Goal: Transaction & Acquisition: Purchase product/service

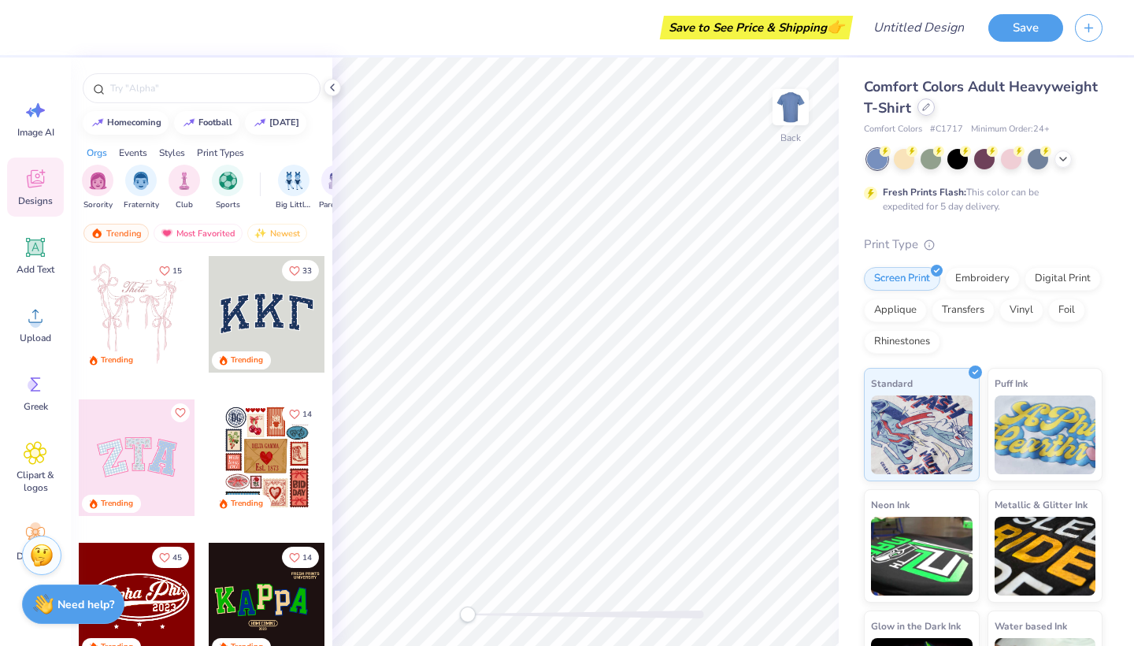
click at [917, 112] on div at bounding box center [925, 106] width 17 height 17
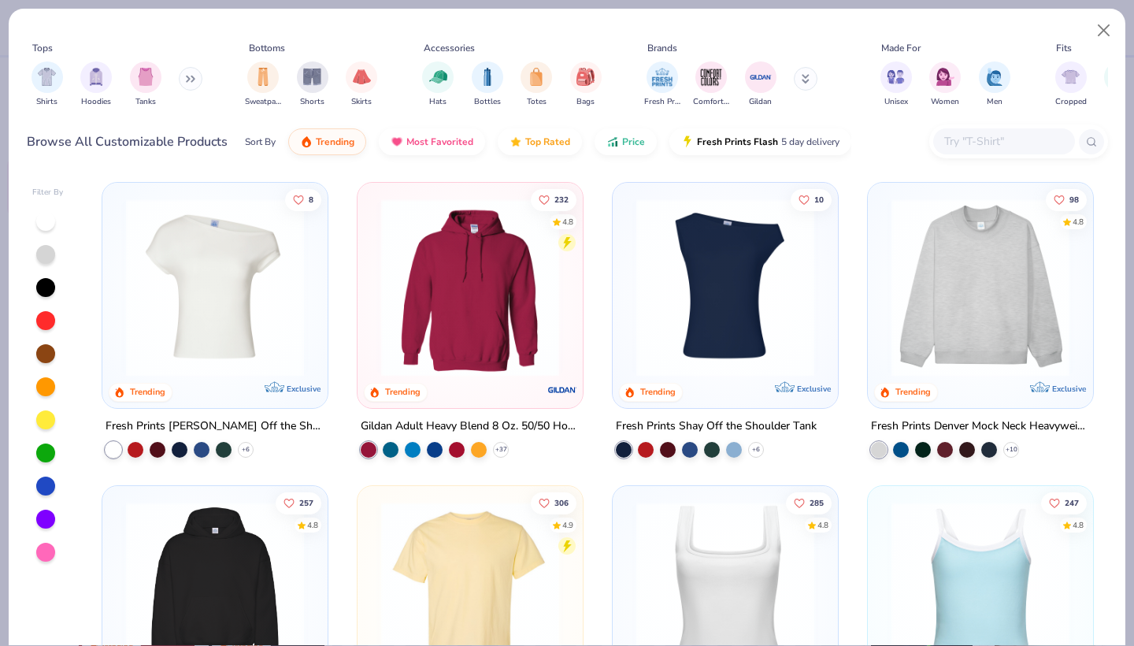
click at [1021, 144] on input "text" at bounding box center [1003, 141] width 121 height 18
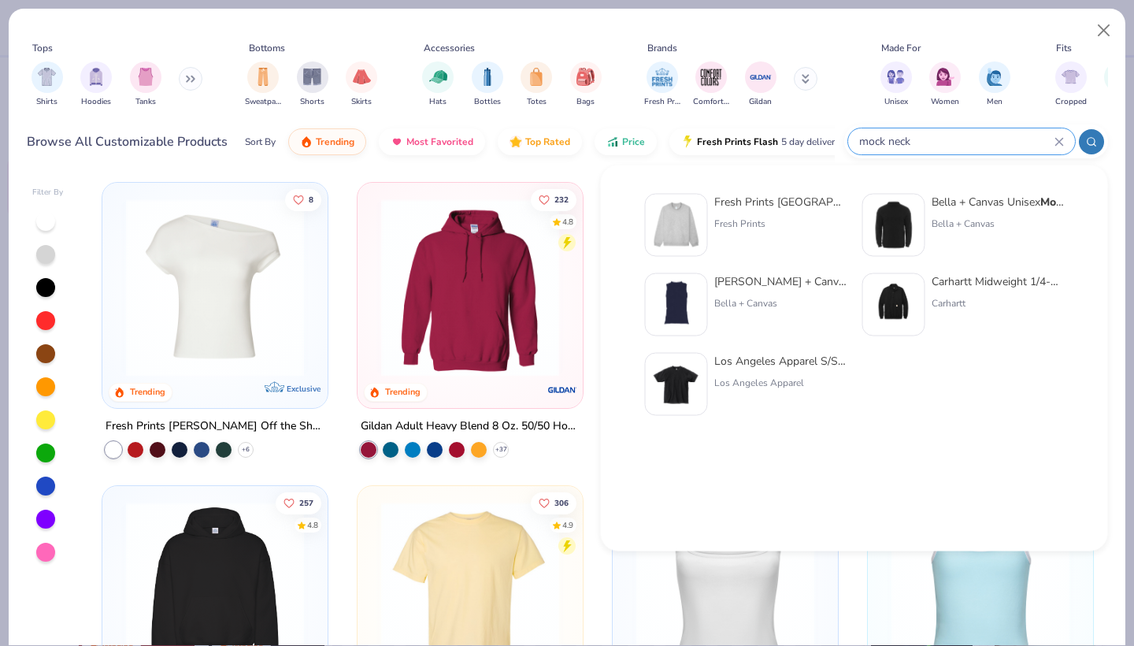
type input "mock neck"
click at [954, 202] on div "Bella + Canvas Unisex Mock Neck Long Sleeve Tee" at bounding box center [998, 202] width 132 height 17
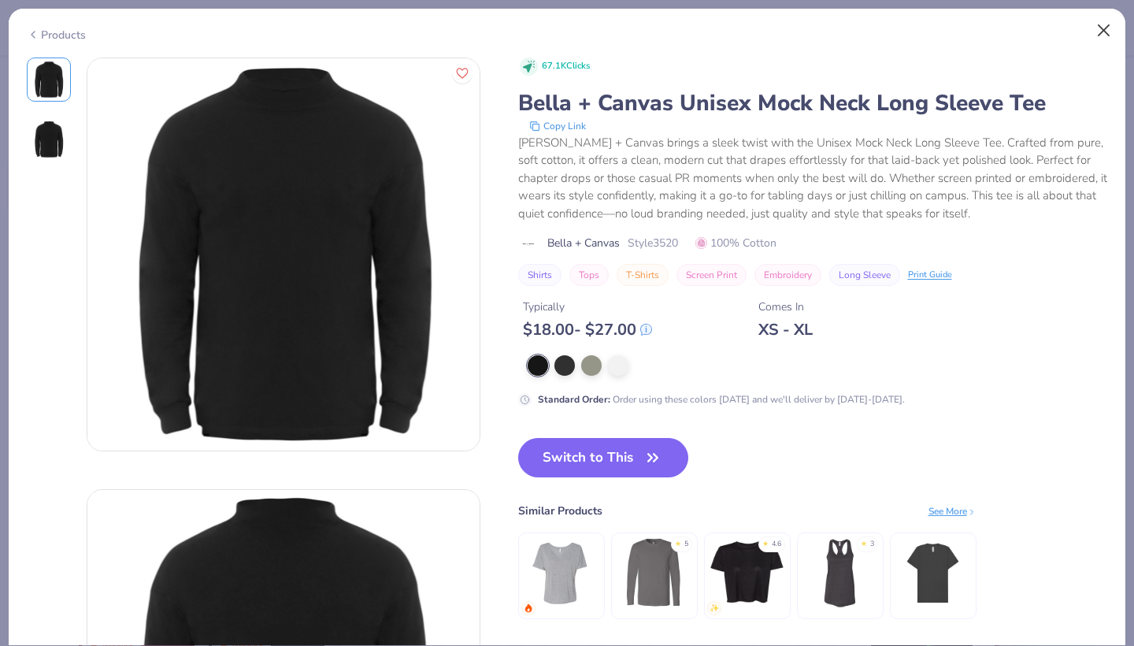
click at [1101, 29] on button "Close" at bounding box center [1104, 31] width 30 height 30
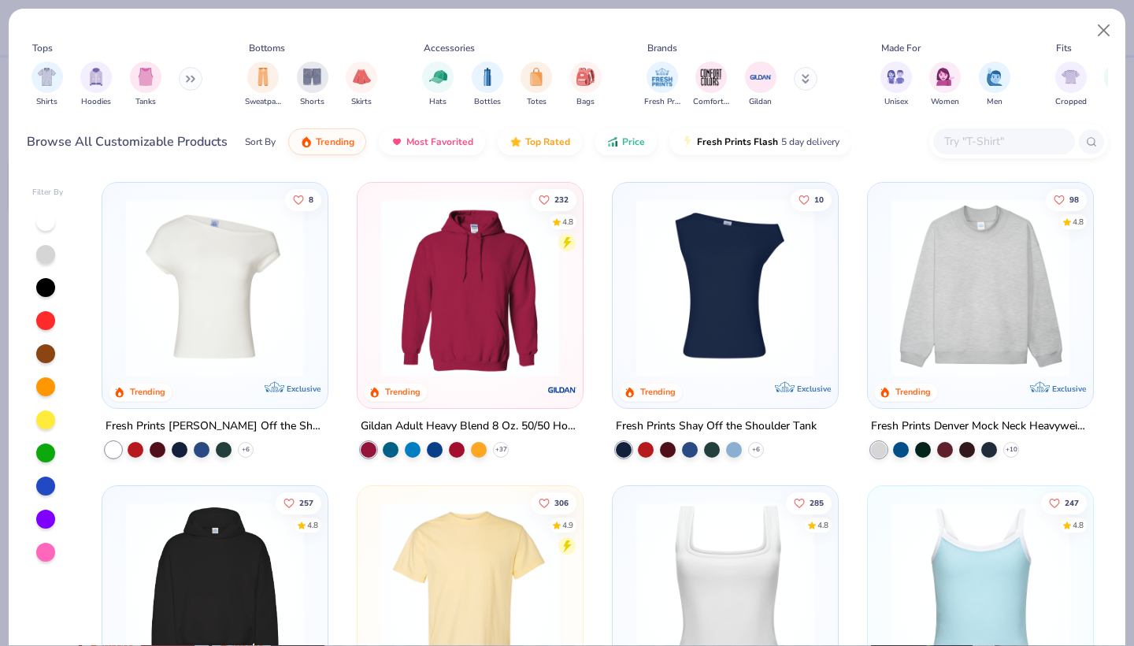
scroll to position [6, 0]
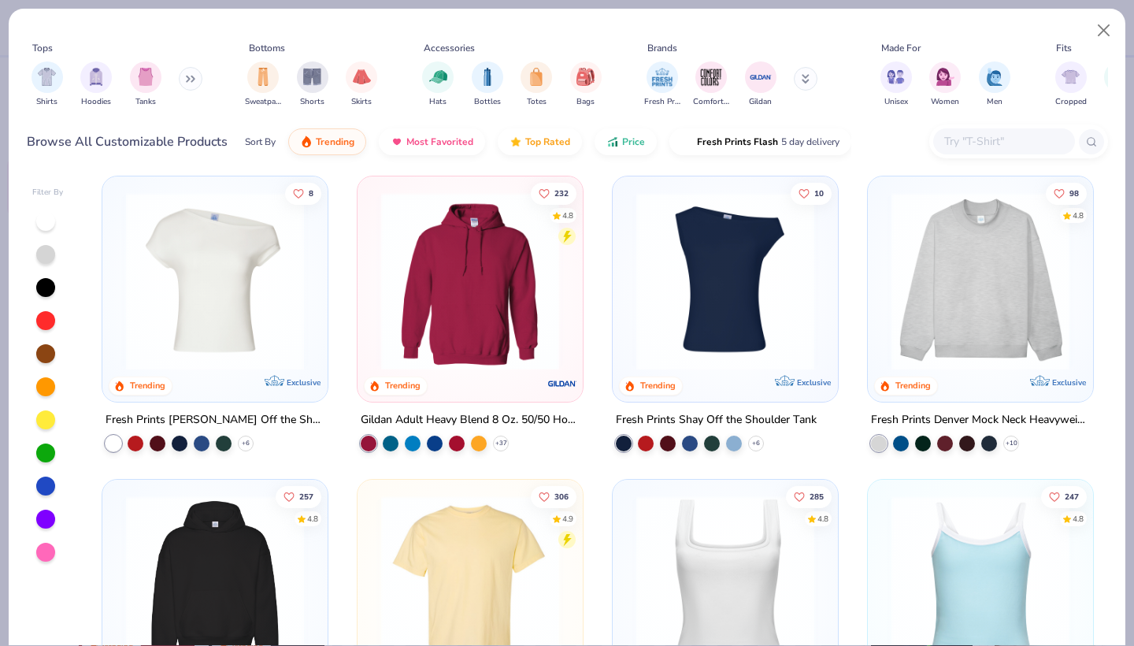
click at [947, 276] on img at bounding box center [981, 281] width 194 height 178
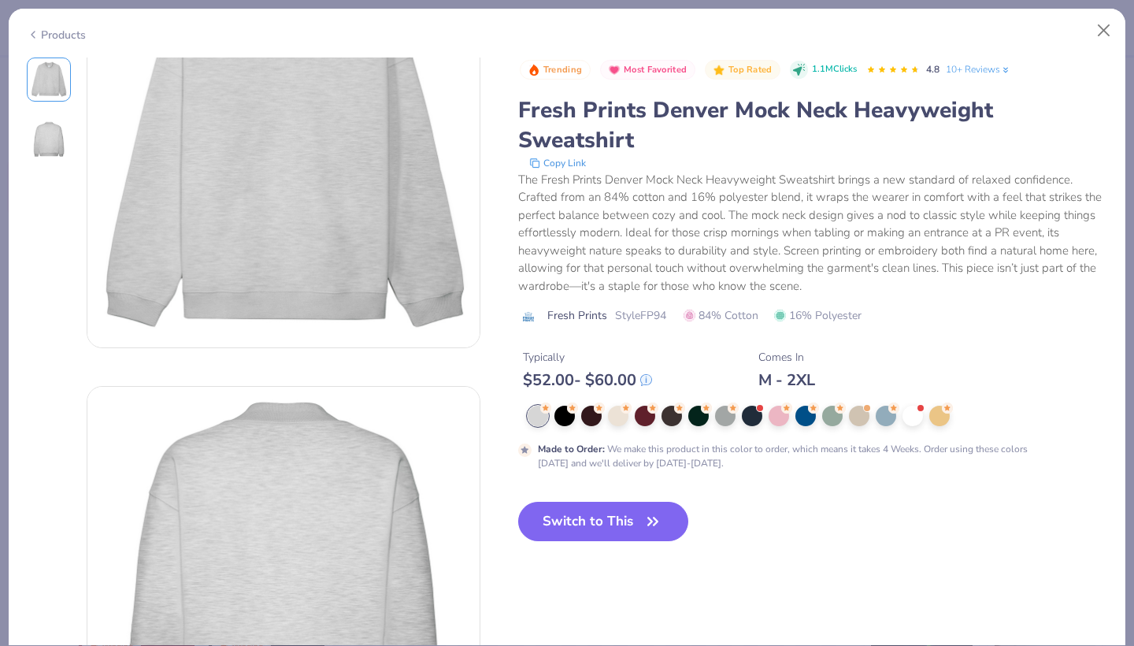
scroll to position [106, 0]
click at [568, 420] on div at bounding box center [564, 414] width 20 height 20
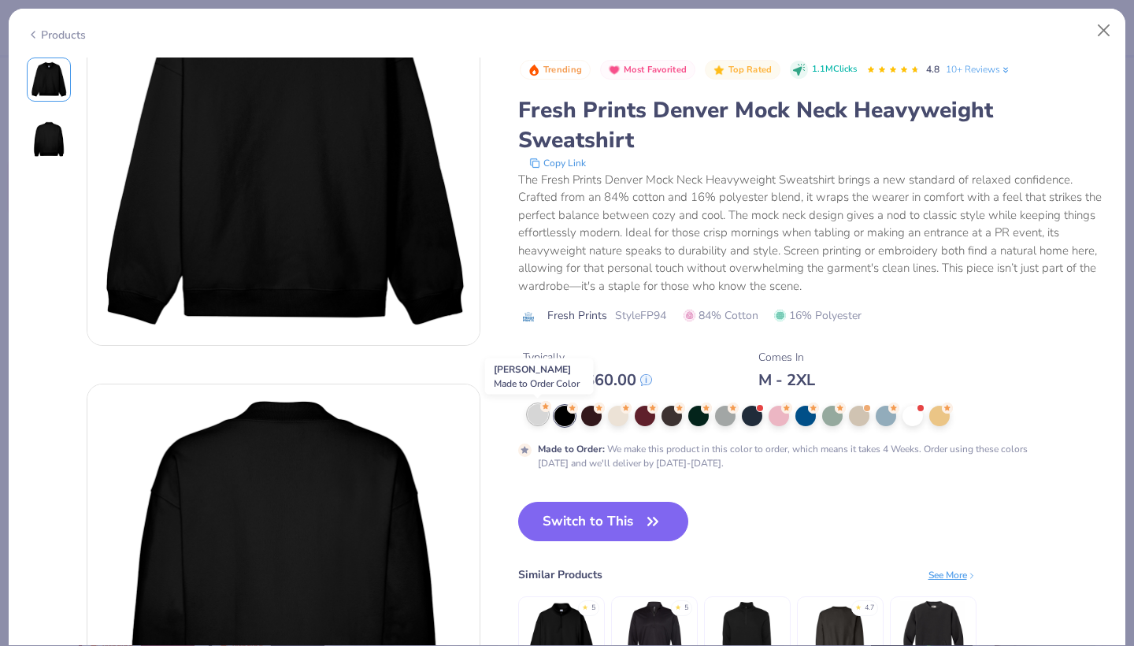
click at [540, 420] on div at bounding box center [538, 414] width 20 height 20
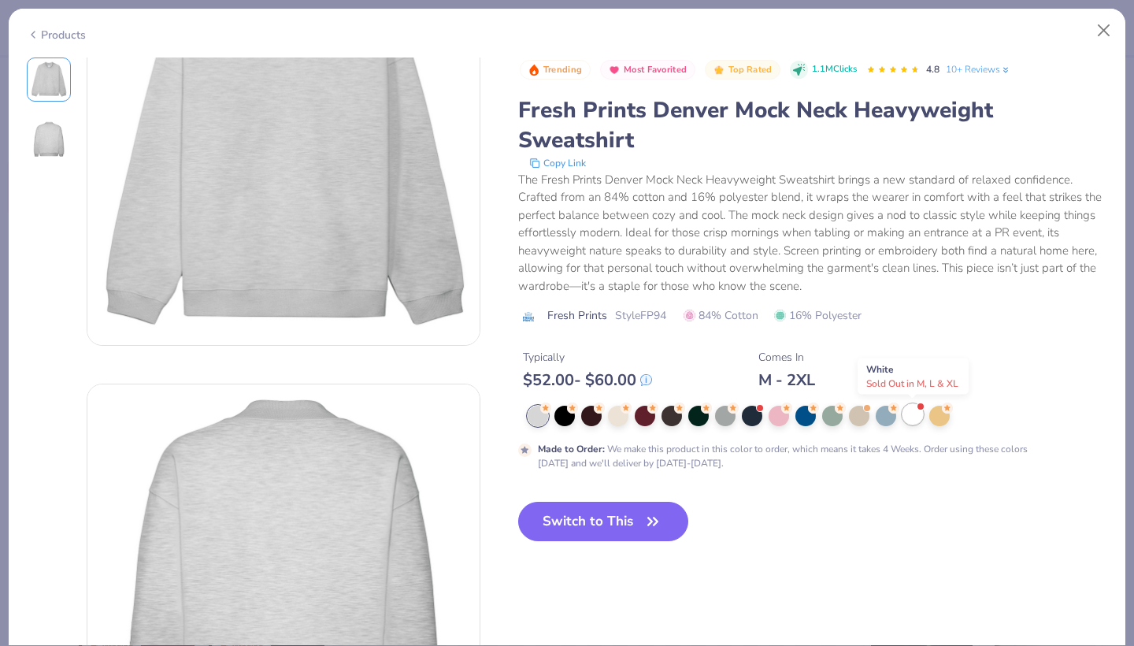
click at [915, 420] on div at bounding box center [912, 414] width 20 height 20
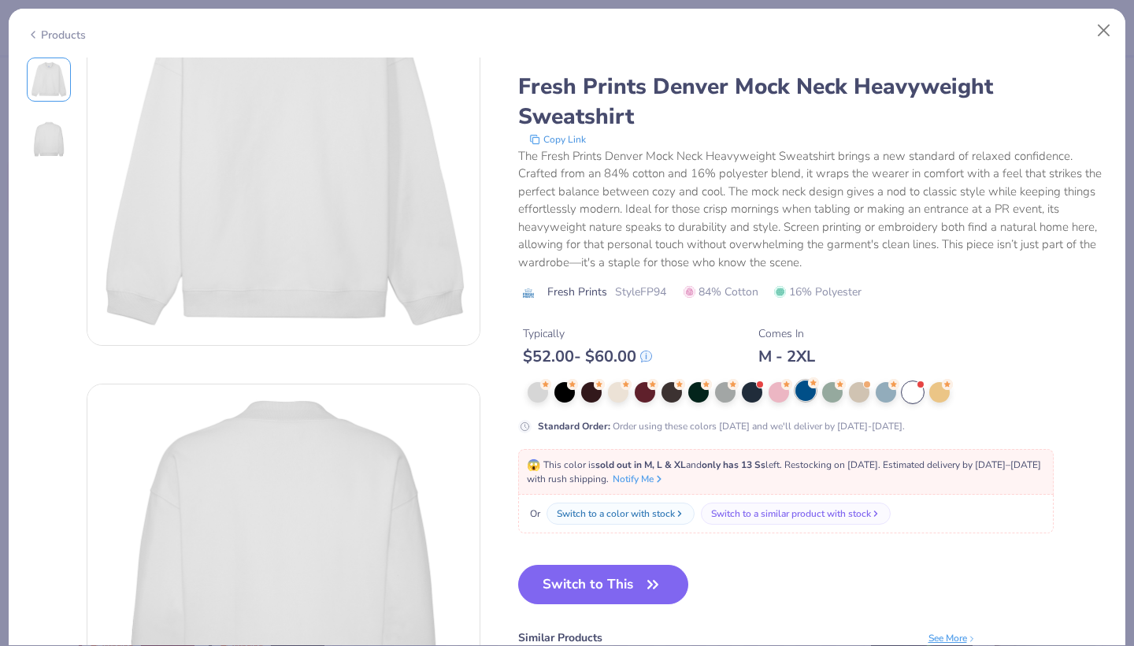
click at [801, 388] on div at bounding box center [805, 390] width 20 height 20
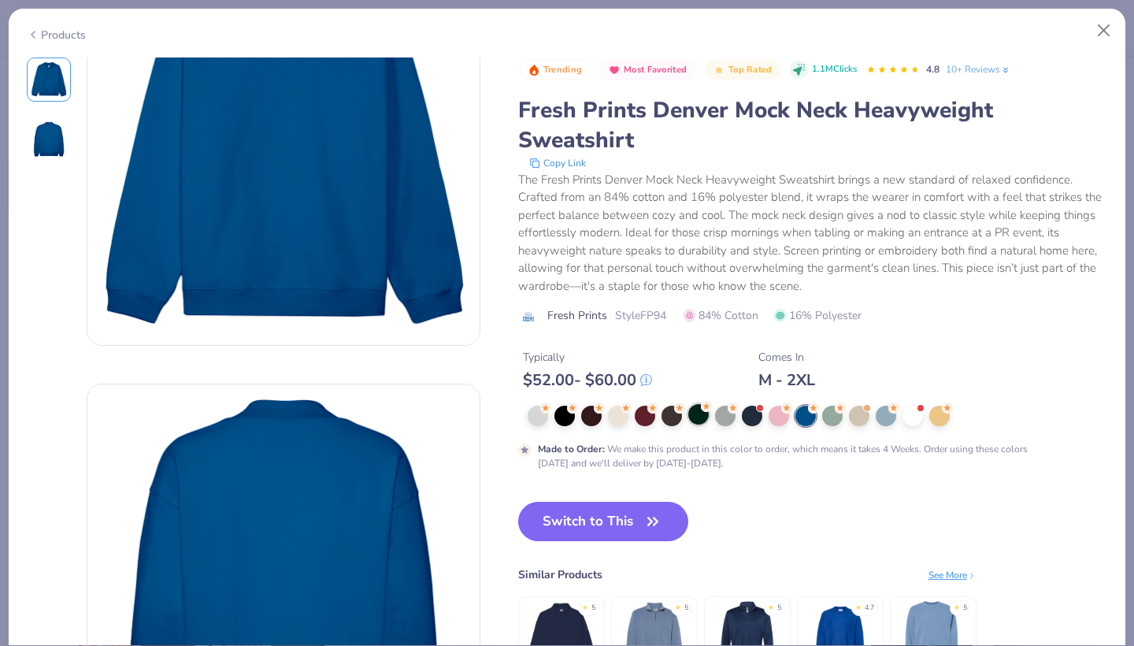
click at [698, 416] on div at bounding box center [698, 414] width 20 height 20
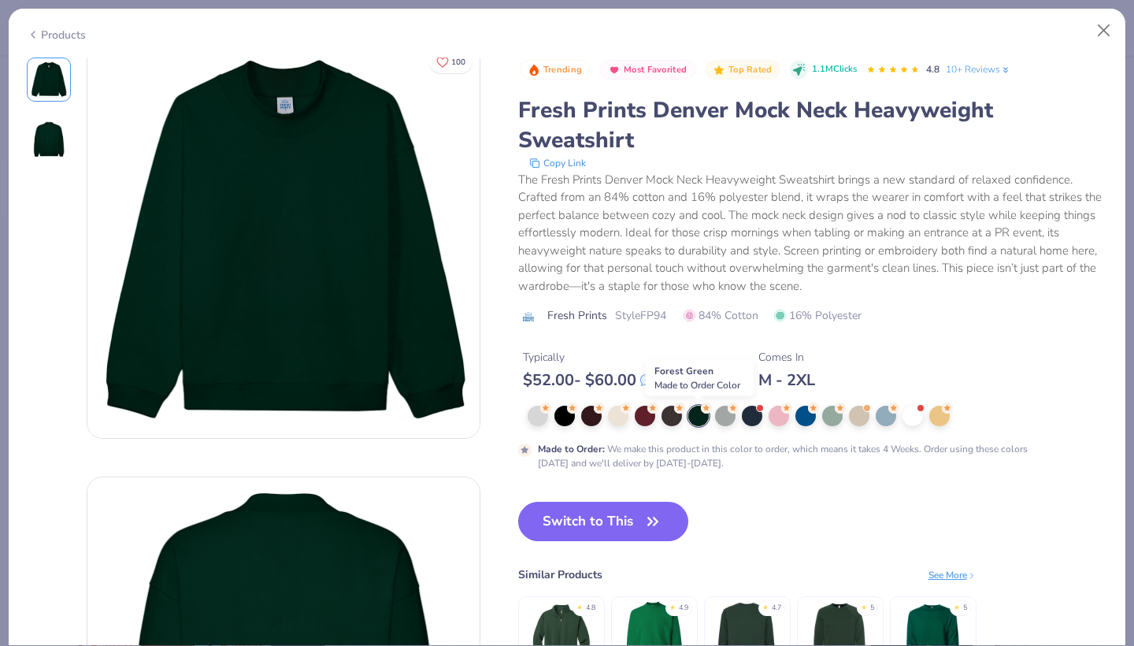
scroll to position [14, 0]
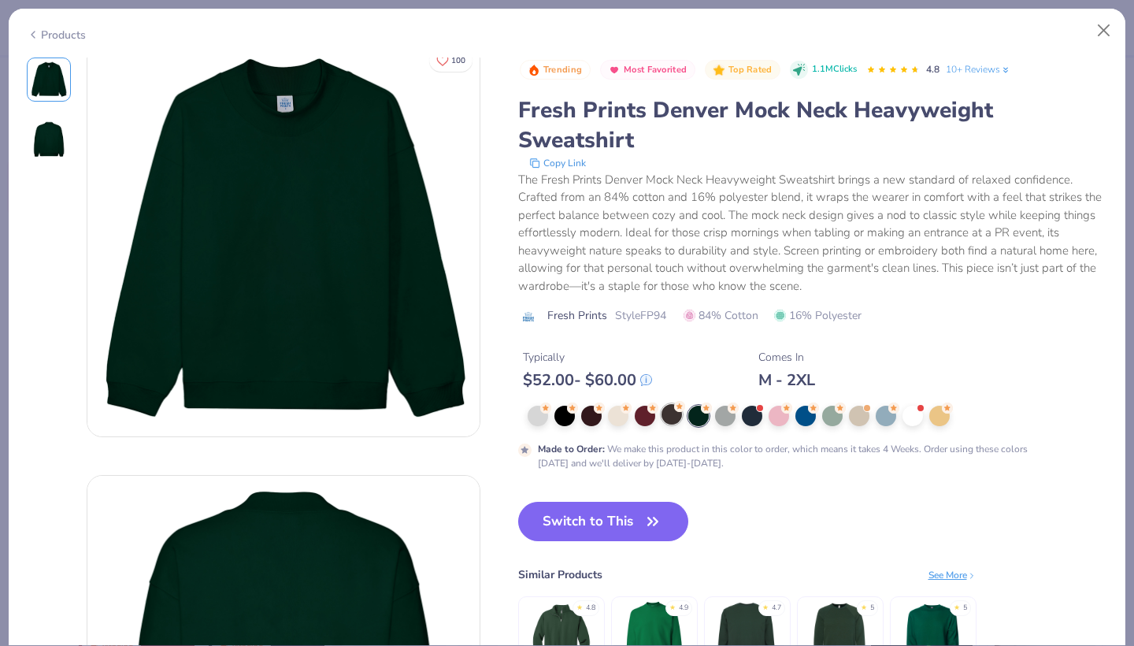
click at [666, 424] on div at bounding box center [671, 414] width 20 height 20
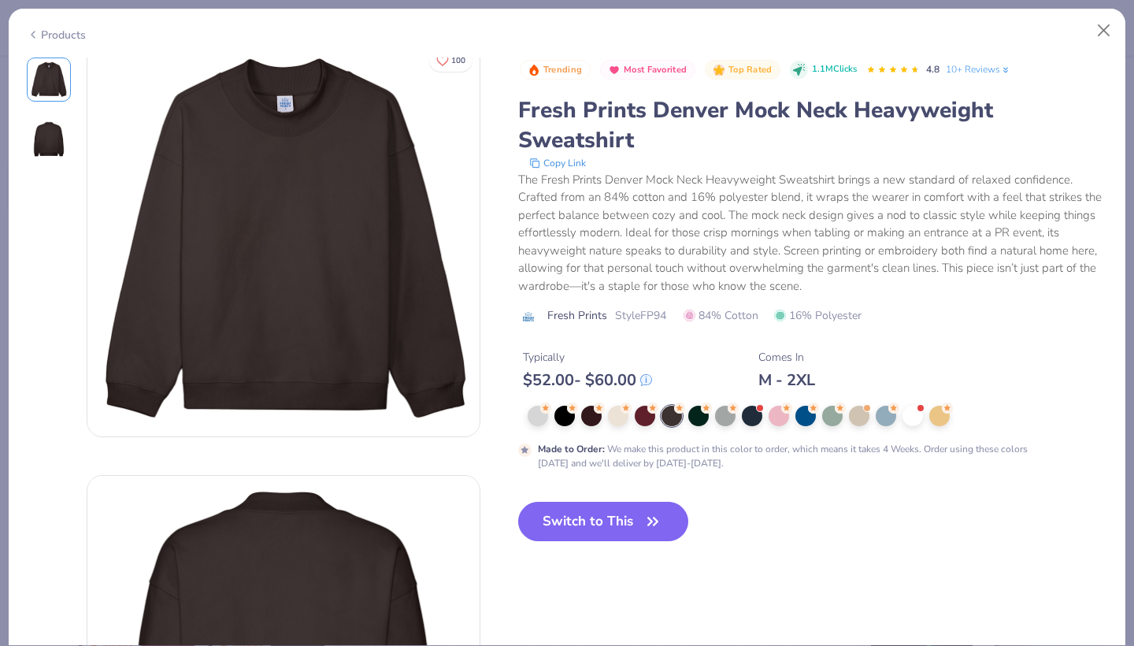
click at [639, 426] on div "Made to Order : We make this product in this color to order, which means it tak…" at bounding box center [813, 438] width 590 height 65
click at [653, 410] on circle at bounding box center [652, 406] width 11 height 11
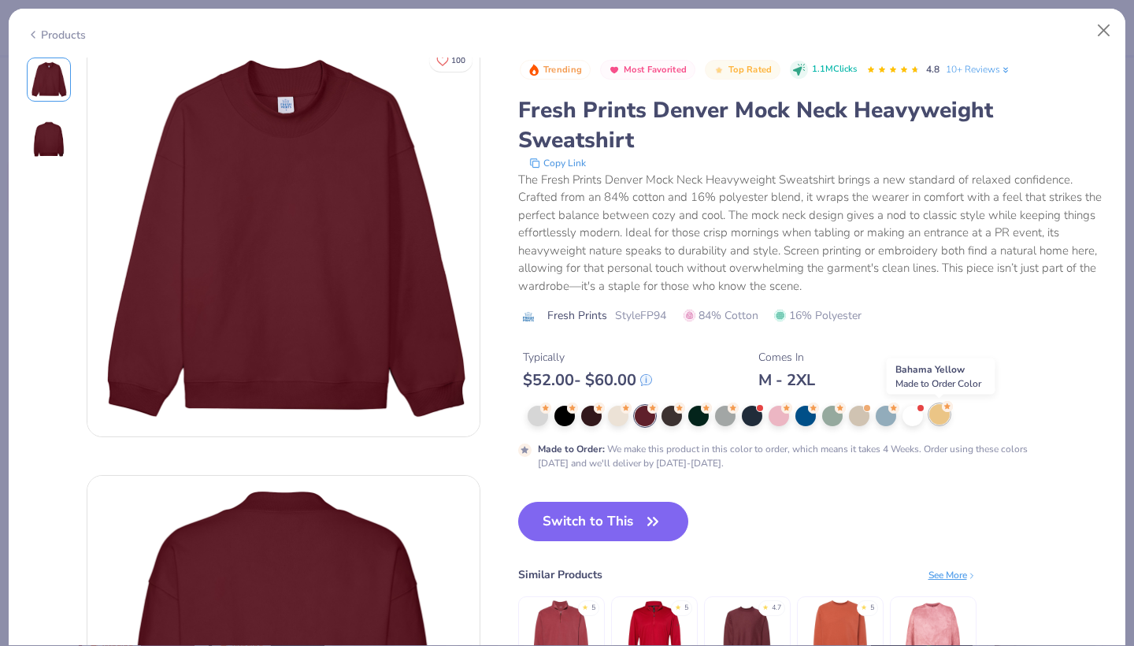
click at [940, 418] on div at bounding box center [939, 414] width 20 height 20
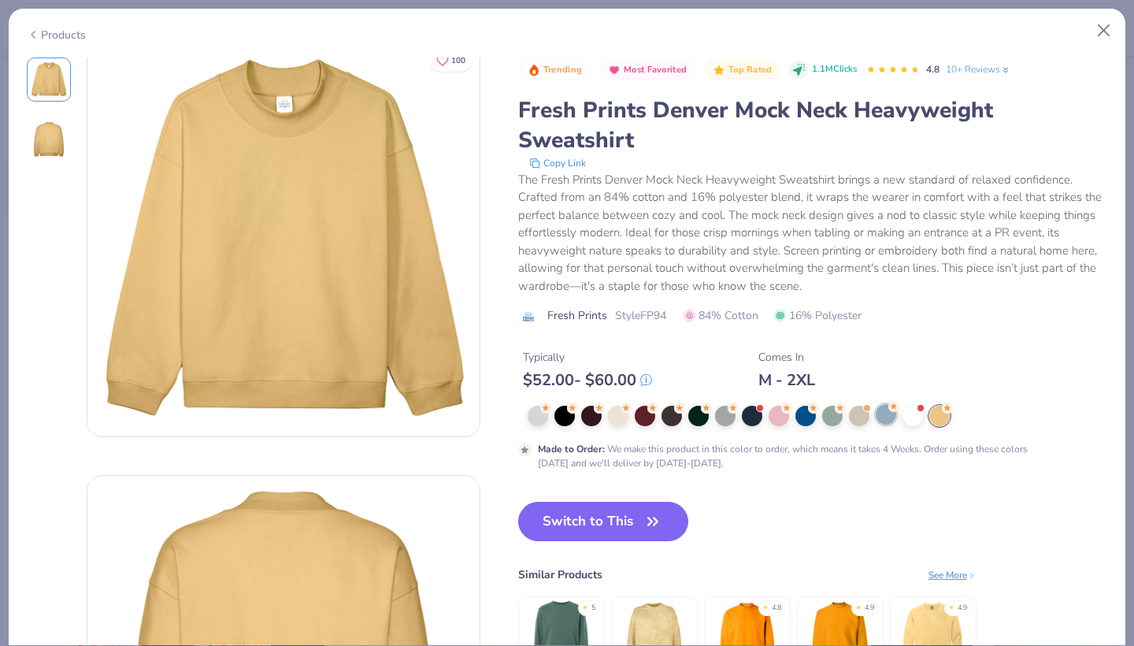
click at [886, 420] on div at bounding box center [886, 414] width 20 height 20
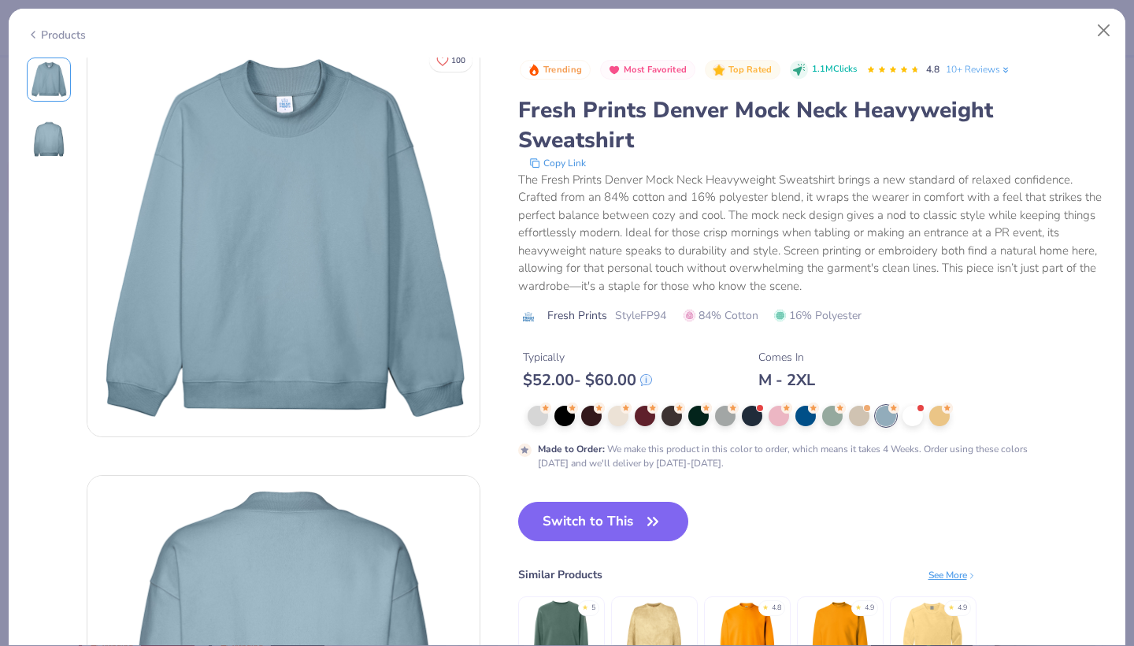
click at [871, 420] on div at bounding box center [818, 416] width 580 height 20
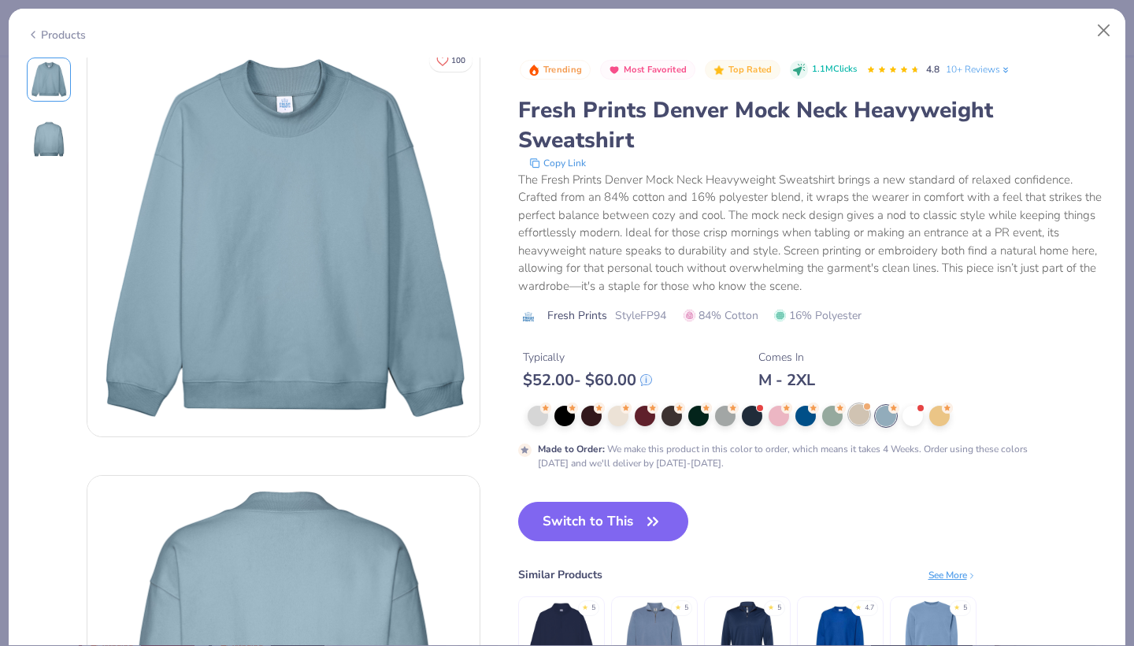
click at [868, 420] on div at bounding box center [859, 414] width 20 height 20
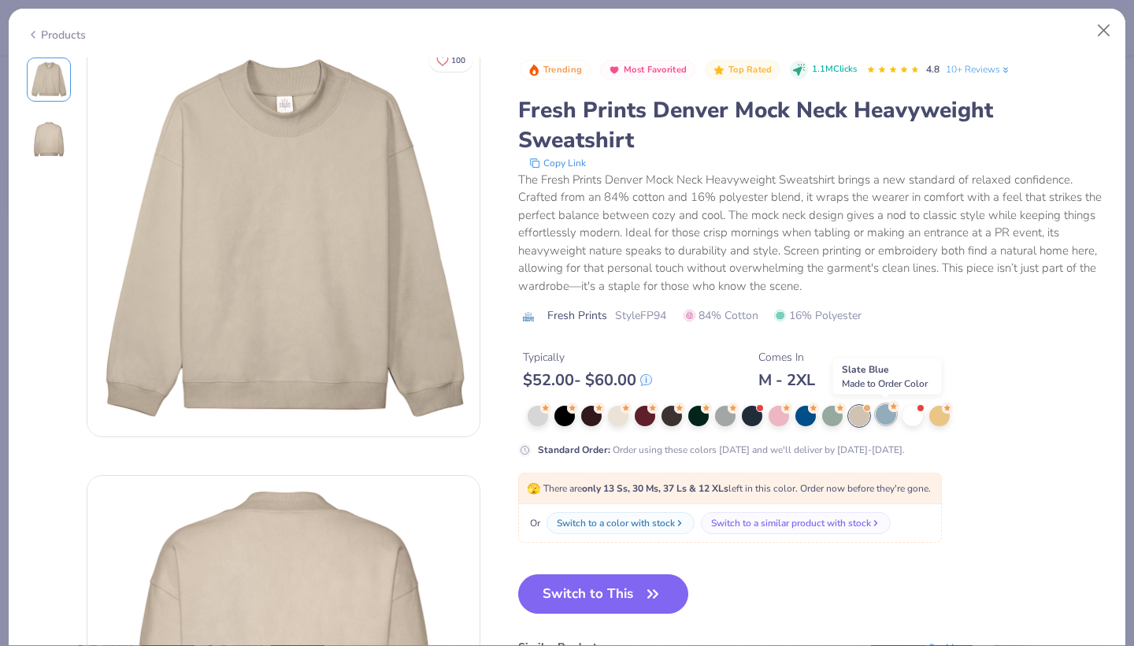
click at [896, 418] on div at bounding box center [886, 414] width 20 height 20
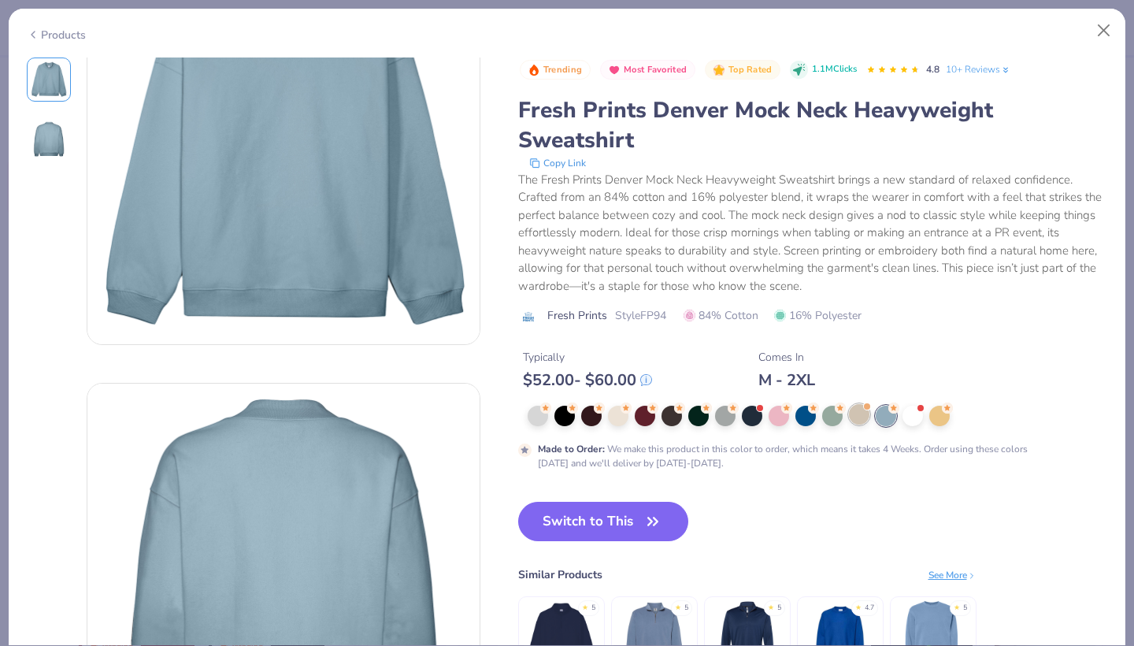
scroll to position [62, 0]
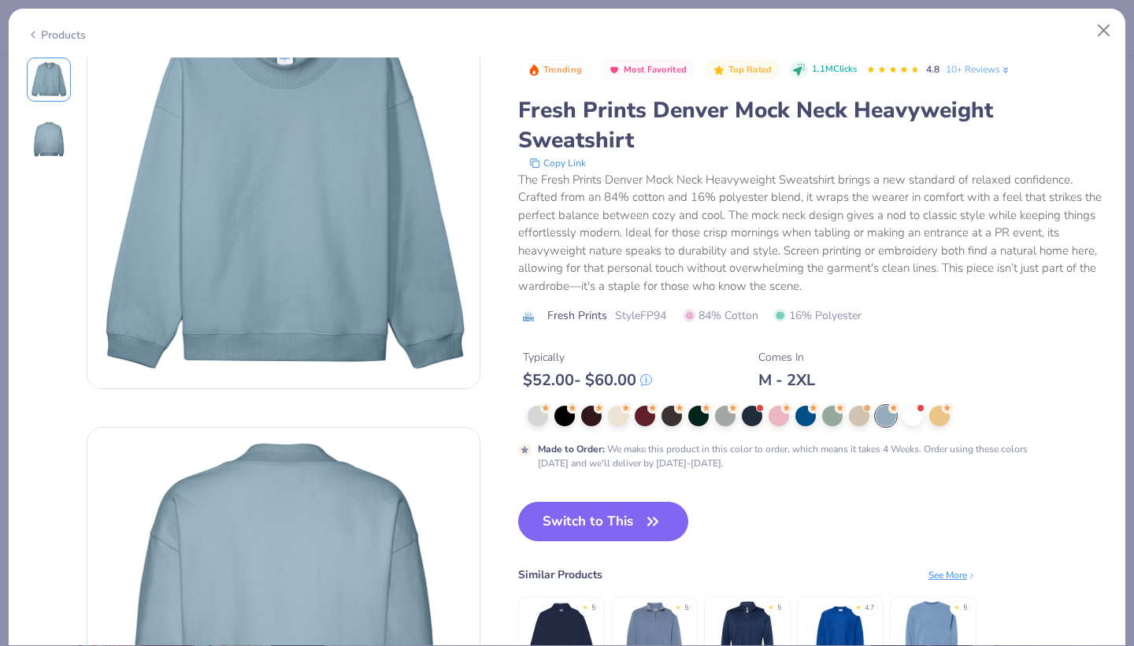
click at [891, 414] on div at bounding box center [886, 416] width 20 height 20
click at [798, 421] on div at bounding box center [805, 414] width 20 height 20
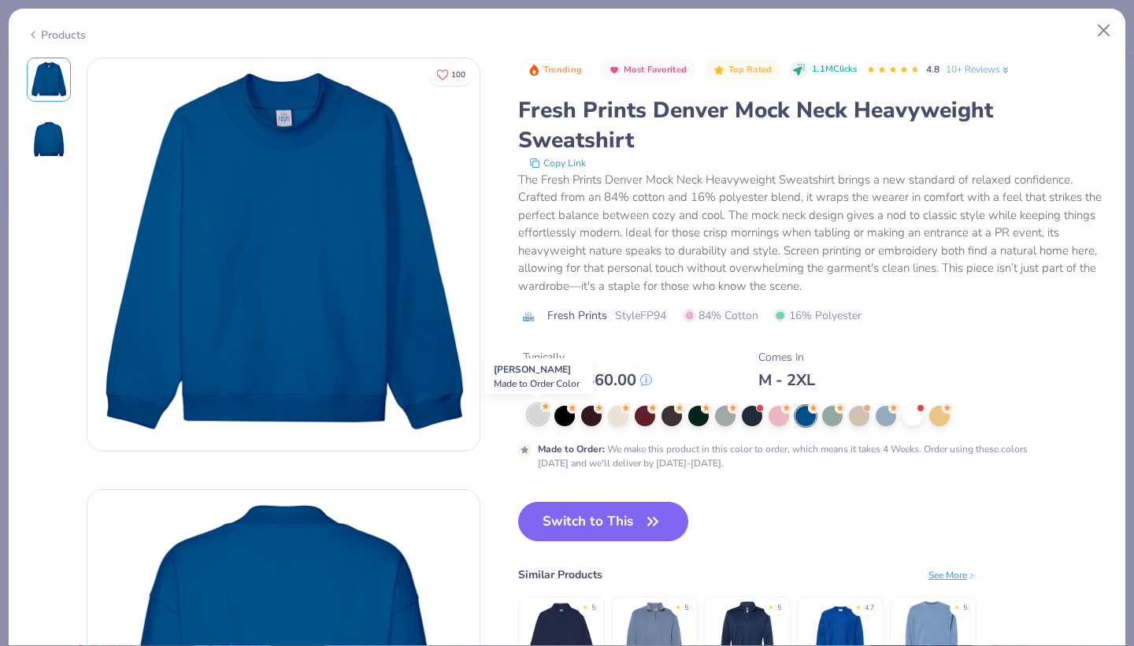
click at [538, 419] on div at bounding box center [538, 414] width 20 height 20
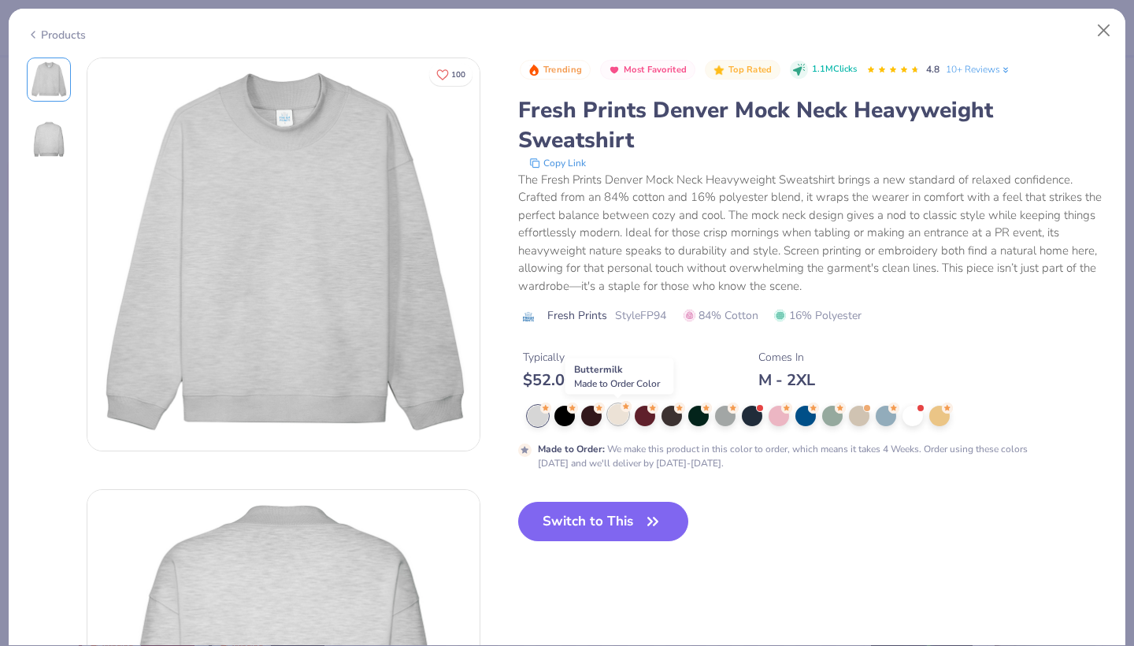
click at [626, 415] on div at bounding box center [618, 414] width 20 height 20
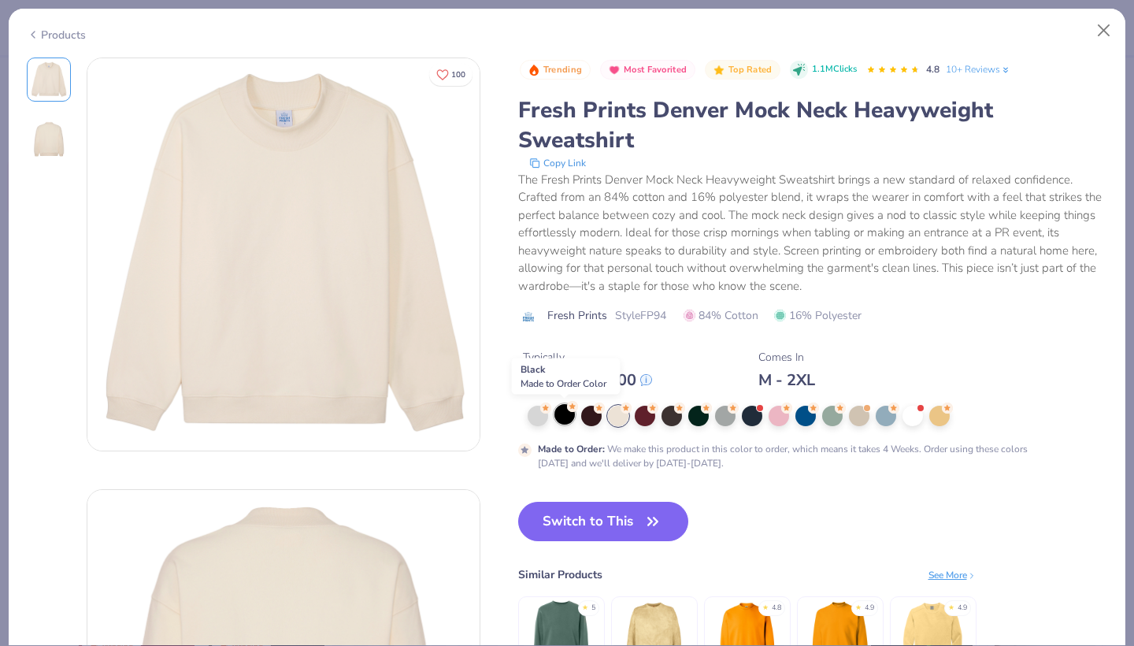
click at [554, 412] on div at bounding box center [564, 414] width 20 height 20
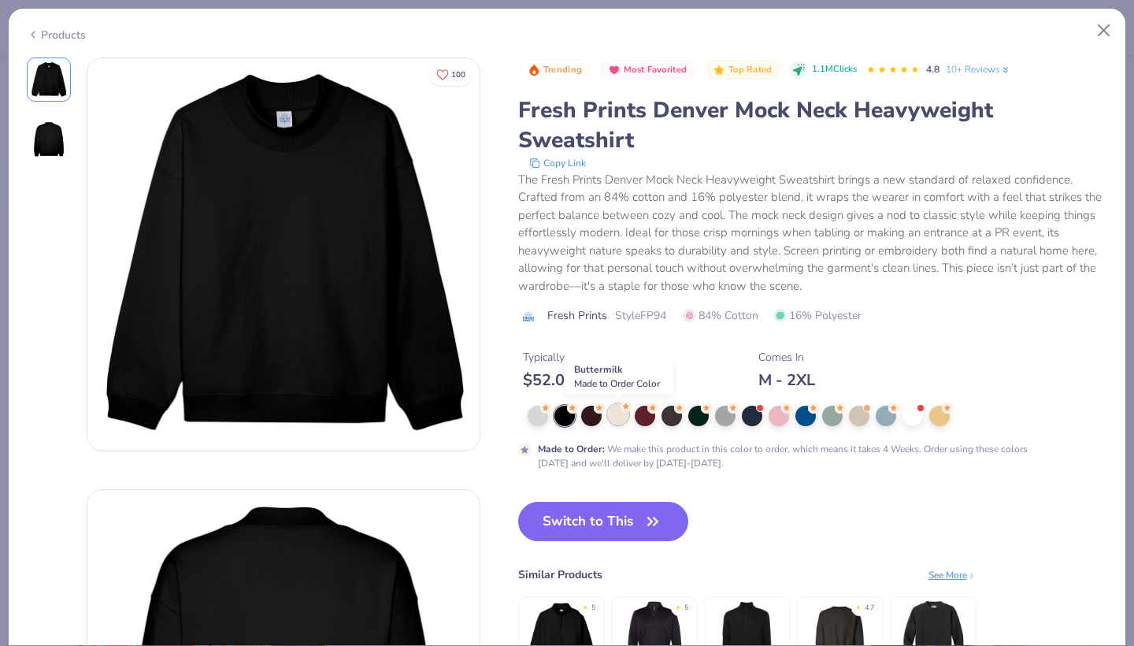
click at [620, 413] on div at bounding box center [618, 414] width 20 height 20
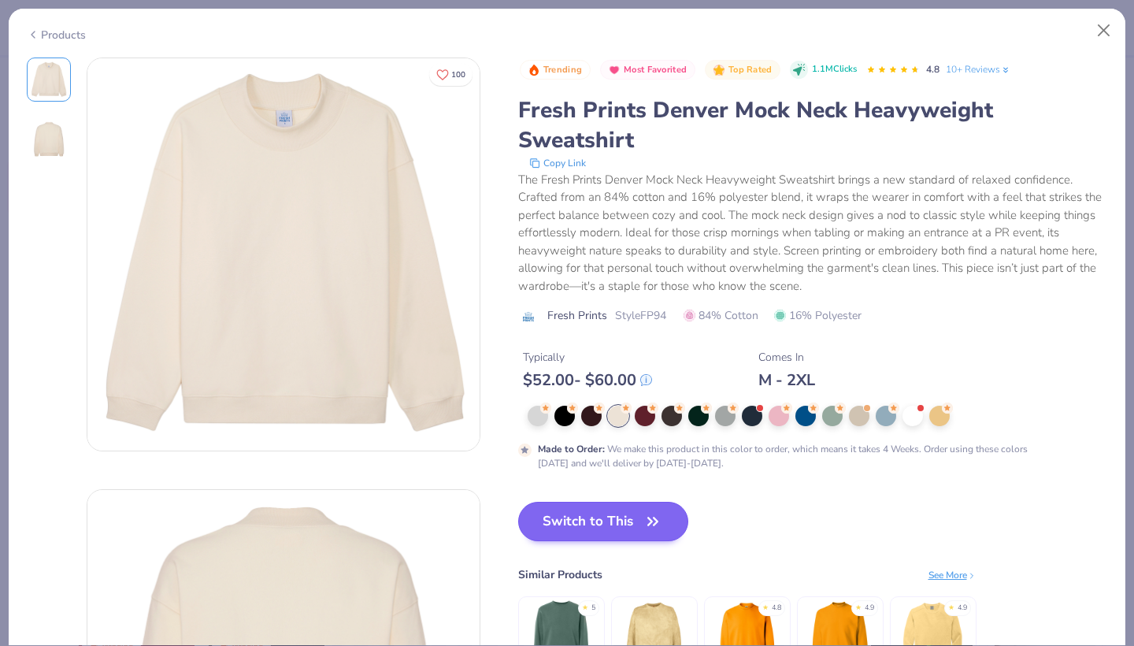
click at [653, 520] on icon "button" at bounding box center [653, 521] width 22 height 22
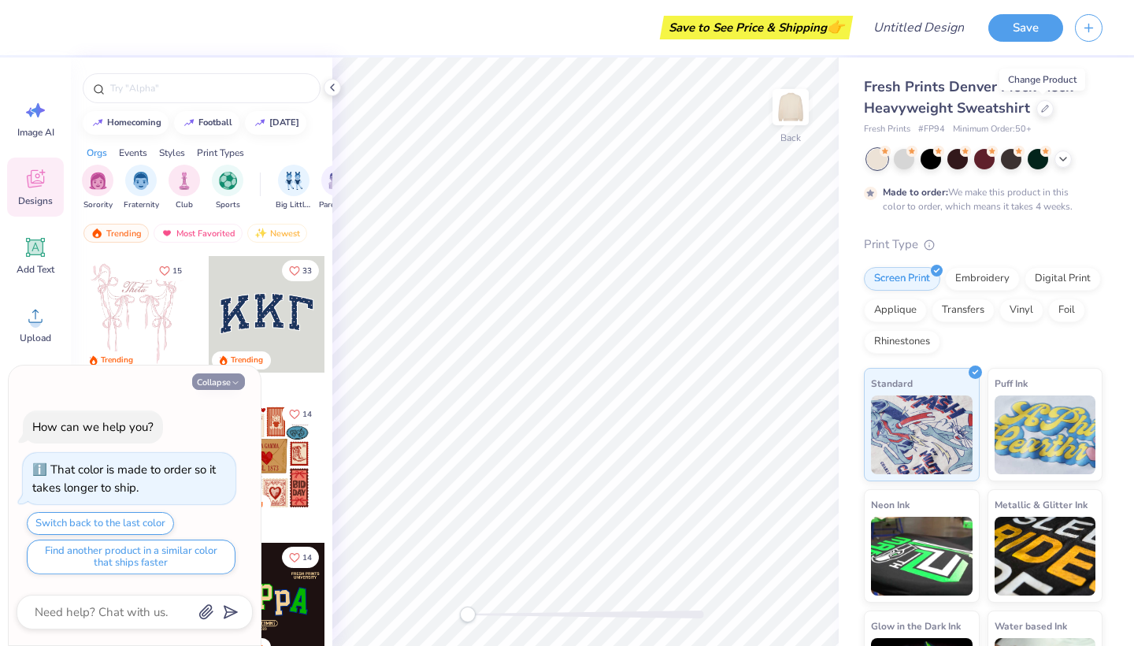
click at [229, 388] on button "Collapse" at bounding box center [218, 381] width 53 height 17
type textarea "x"
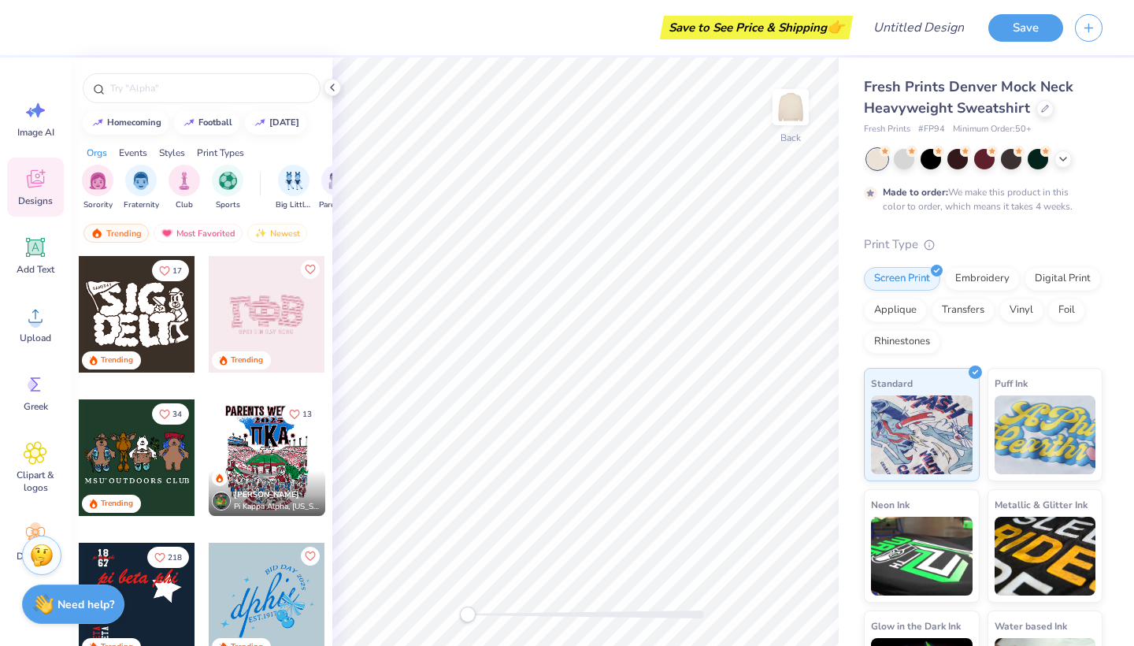
scroll to position [1007, 0]
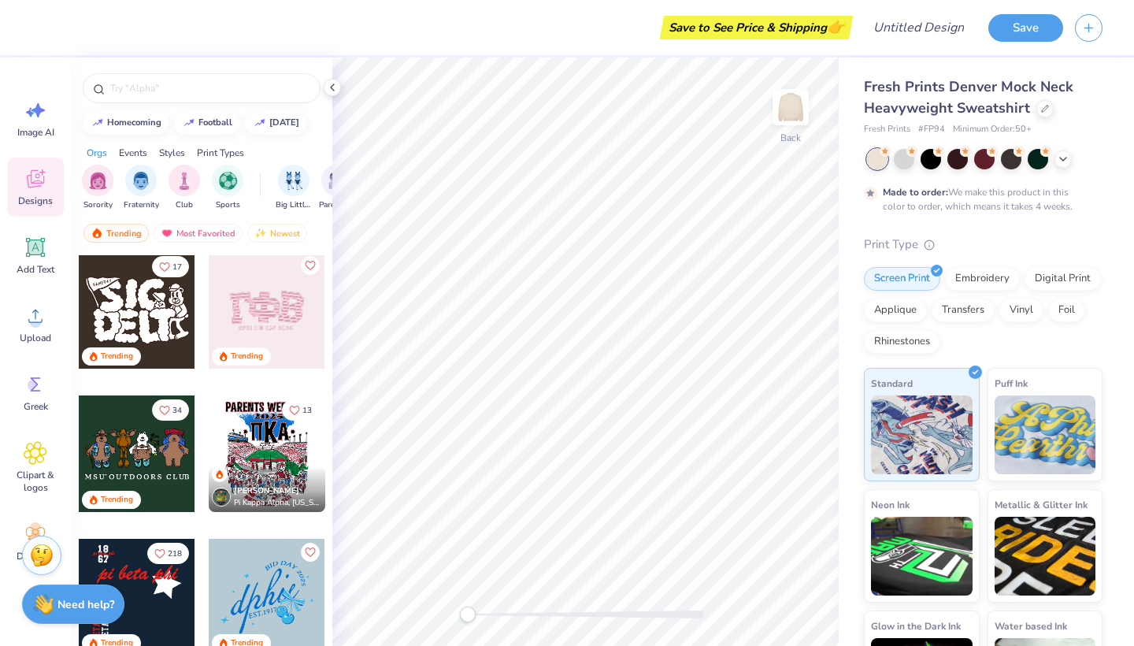
click at [267, 322] on div at bounding box center [267, 310] width 117 height 117
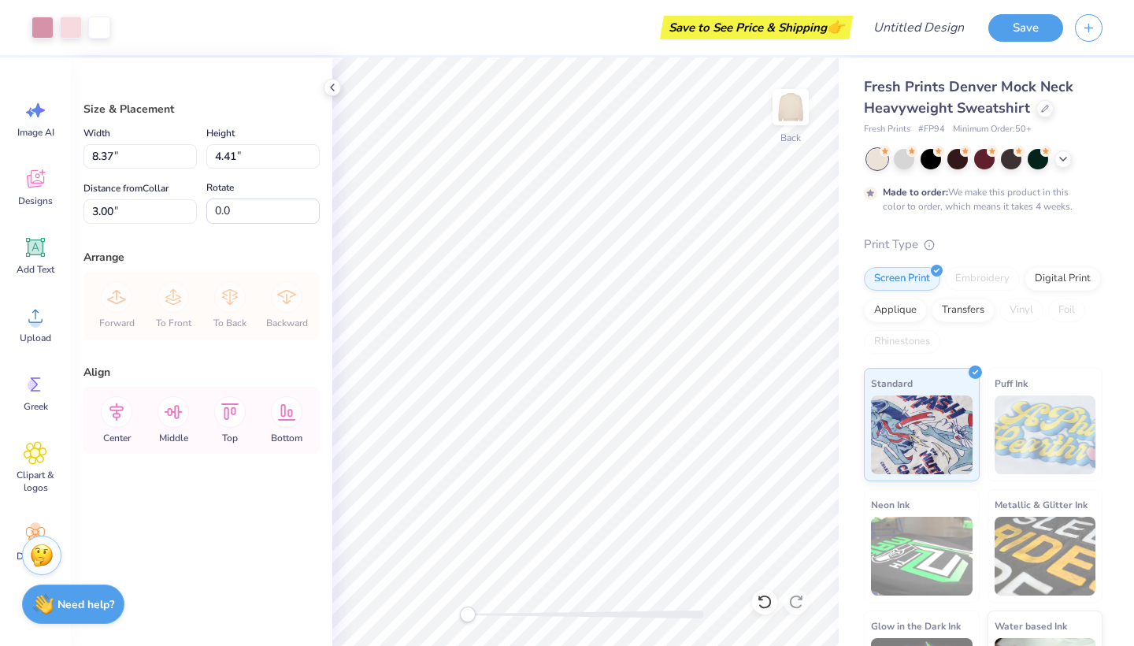
type input "10.63"
type input "5.60"
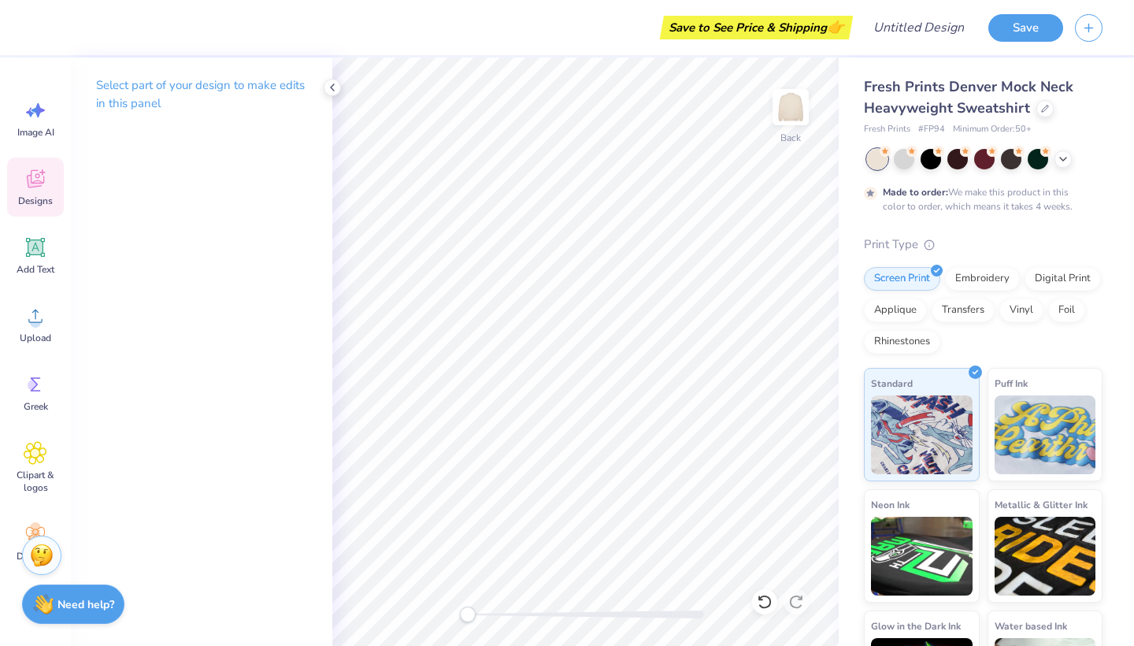
click at [26, 183] on icon at bounding box center [36, 179] width 24 height 24
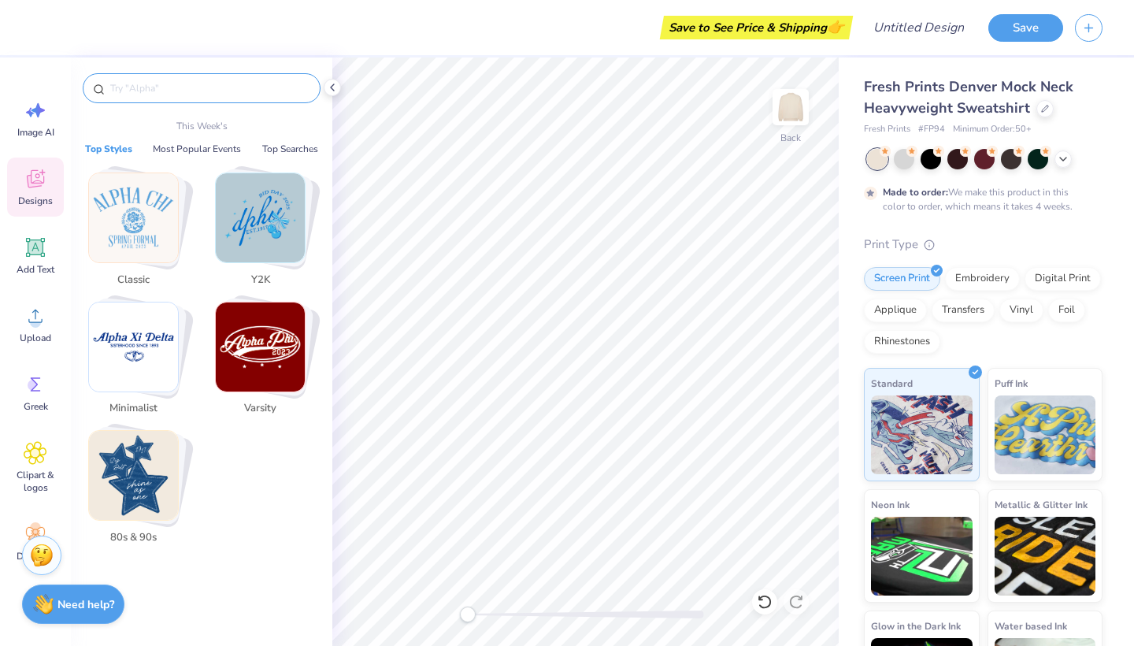
click at [132, 83] on input "text" at bounding box center [210, 88] width 202 height 16
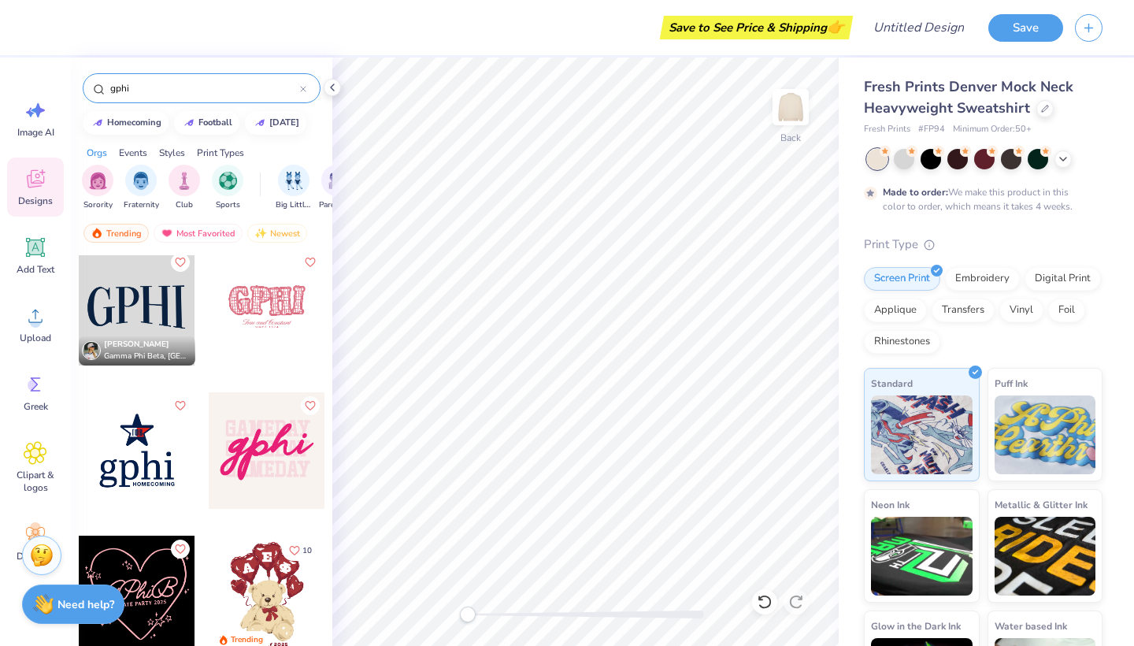
scroll to position [9, 0]
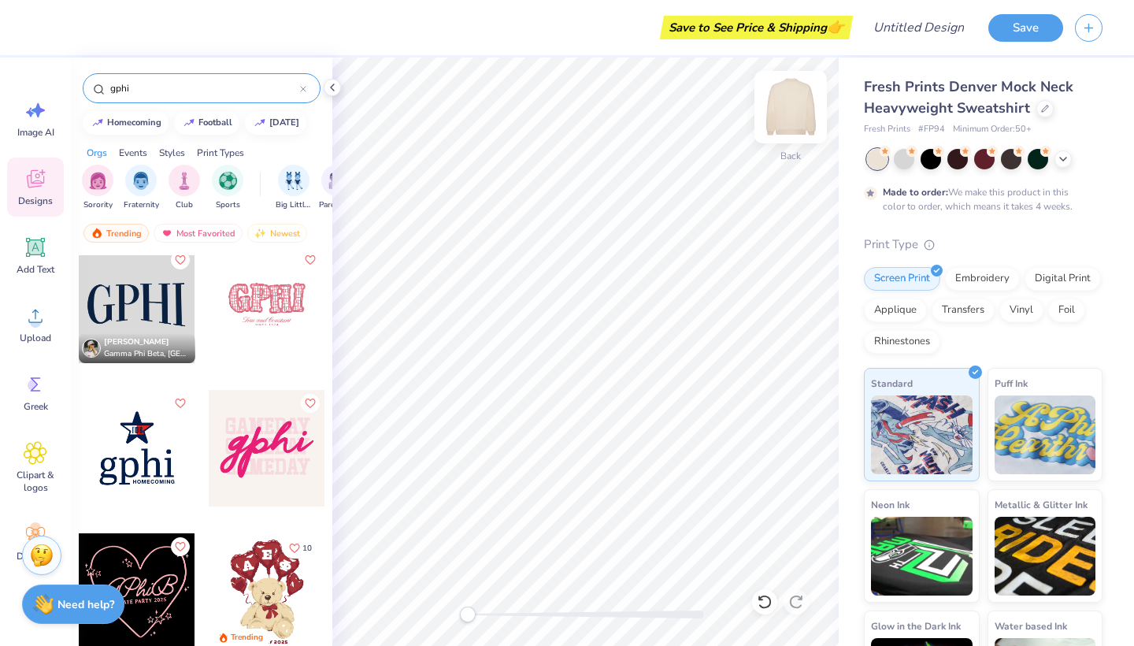
click at [794, 118] on img at bounding box center [790, 107] width 63 height 63
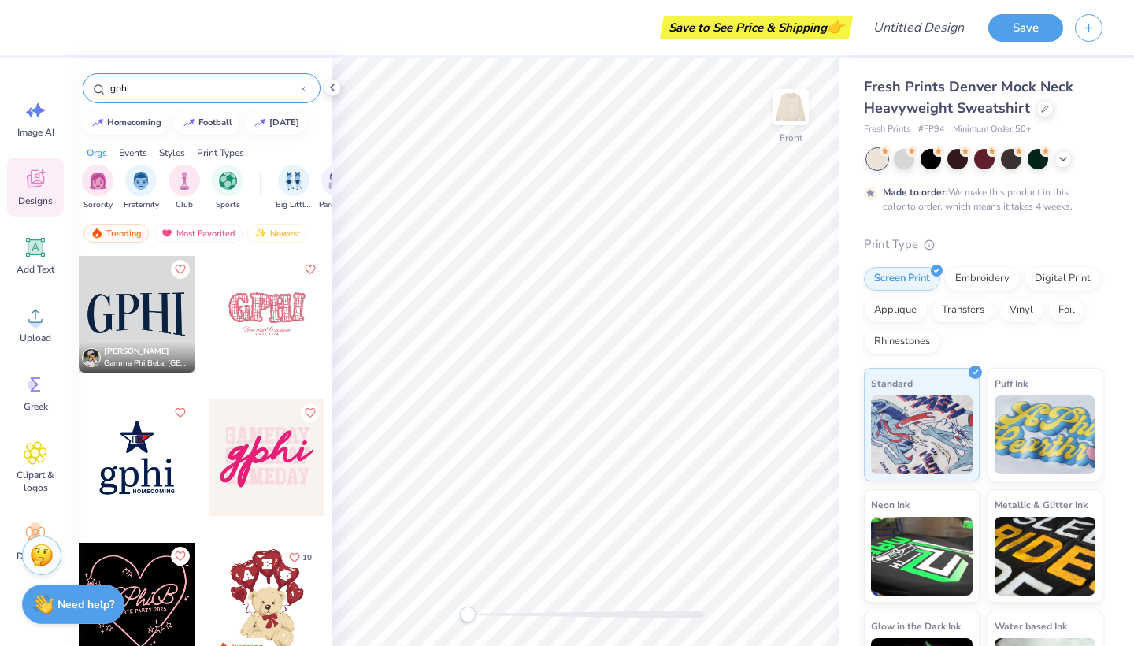
scroll to position [-1, 0]
click at [181, 84] on input "gphi" at bounding box center [204, 88] width 191 height 16
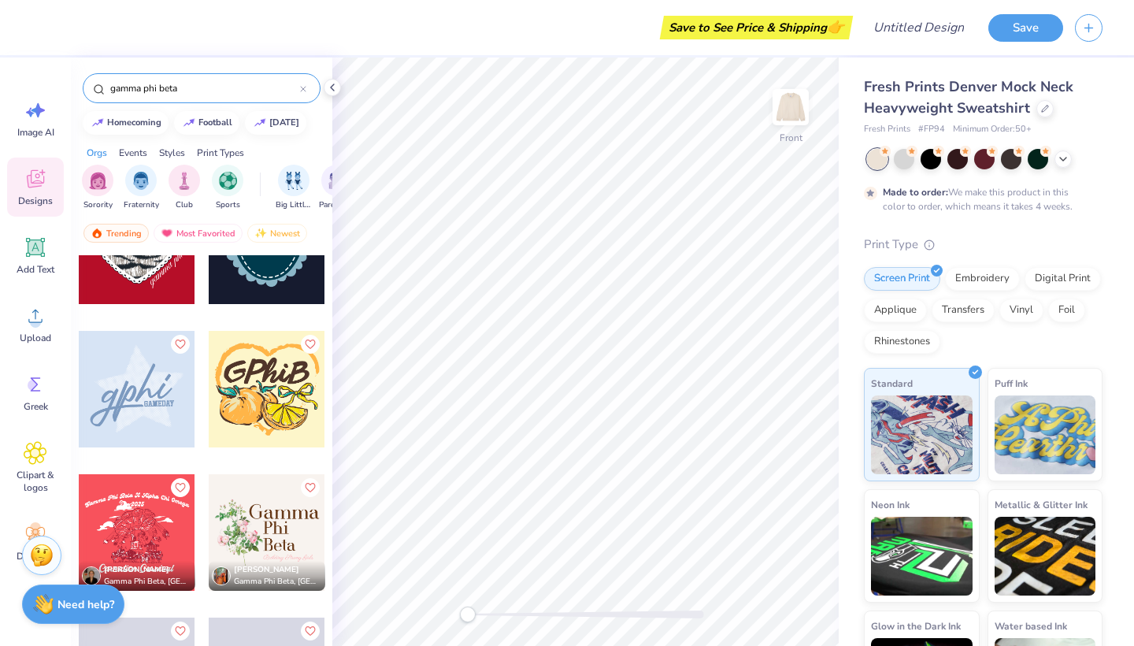
scroll to position [935, 0]
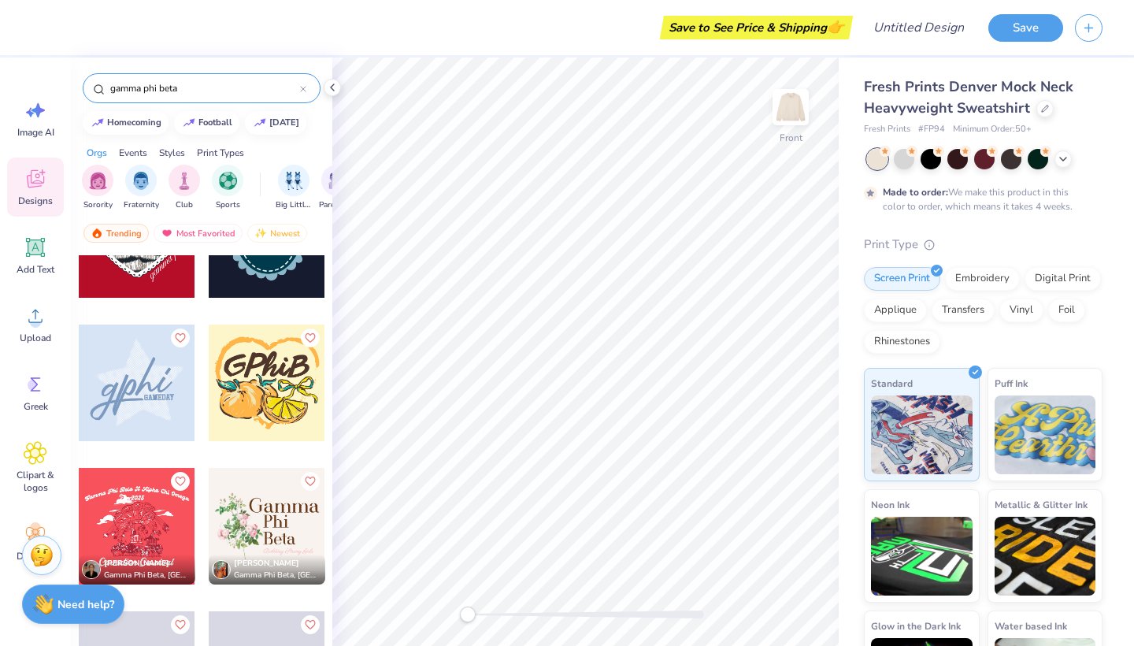
type input "gamma phi beta"
click at [160, 414] on div at bounding box center [137, 382] width 117 height 117
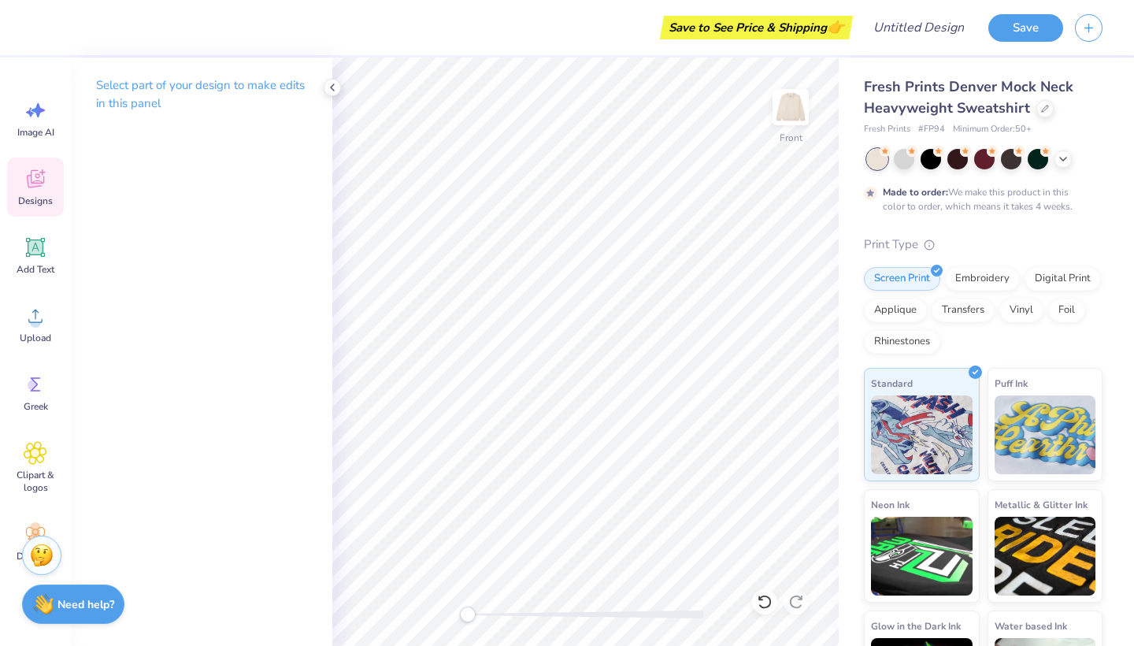
click at [45, 194] on span "Designs" at bounding box center [35, 200] width 35 height 13
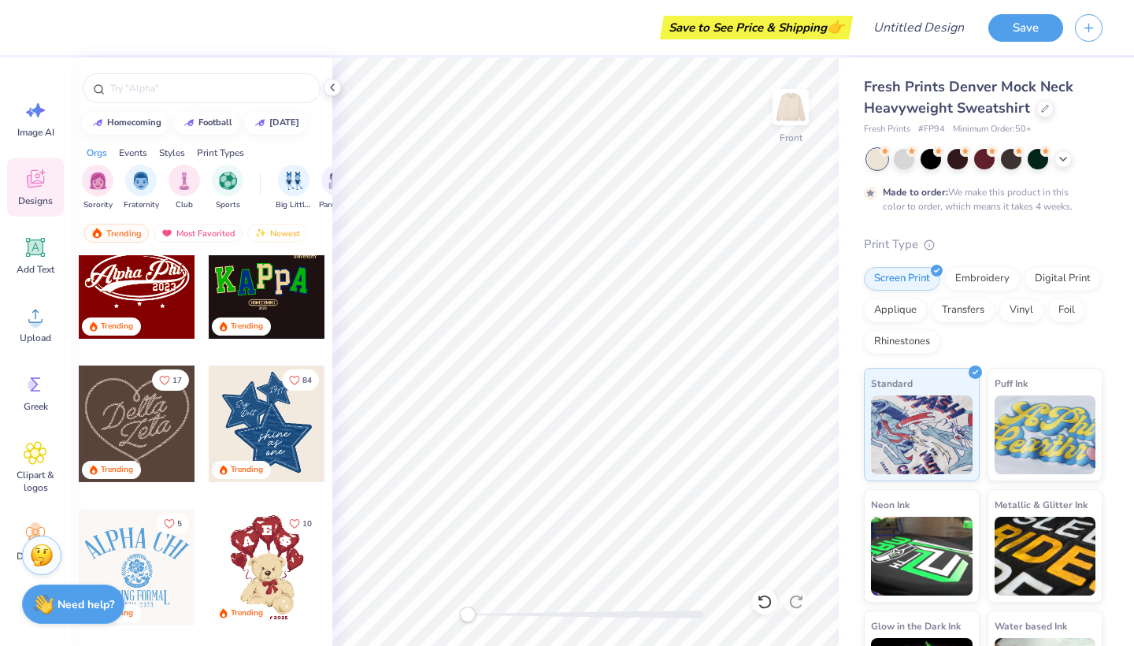
scroll to position [343, 0]
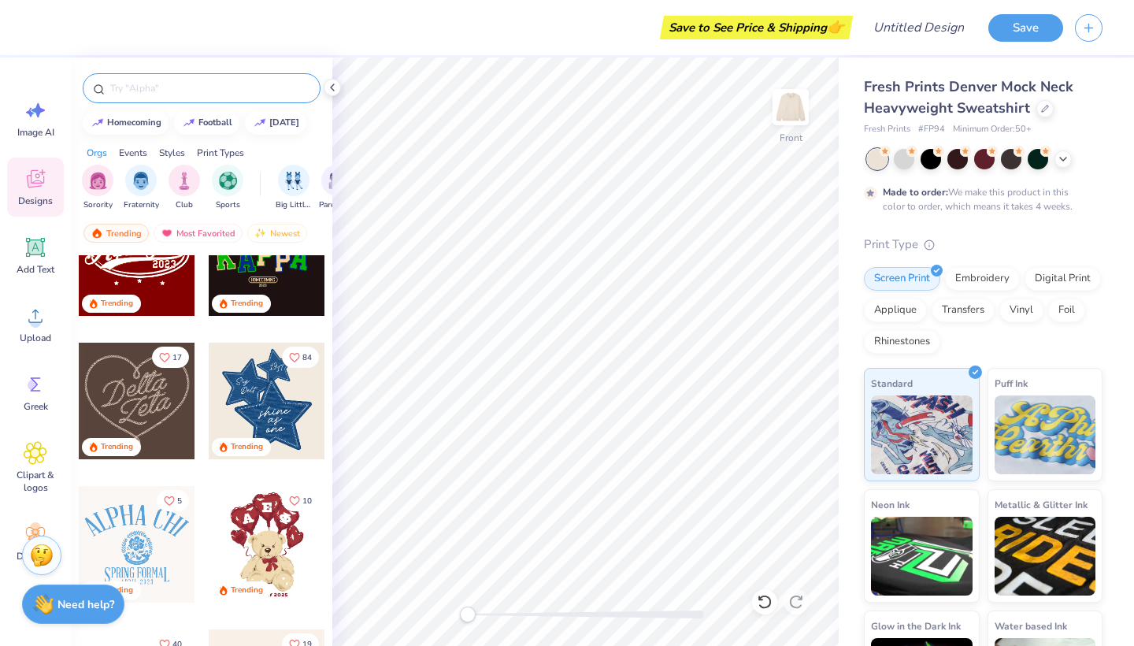
click at [243, 87] on input "text" at bounding box center [210, 88] width 202 height 16
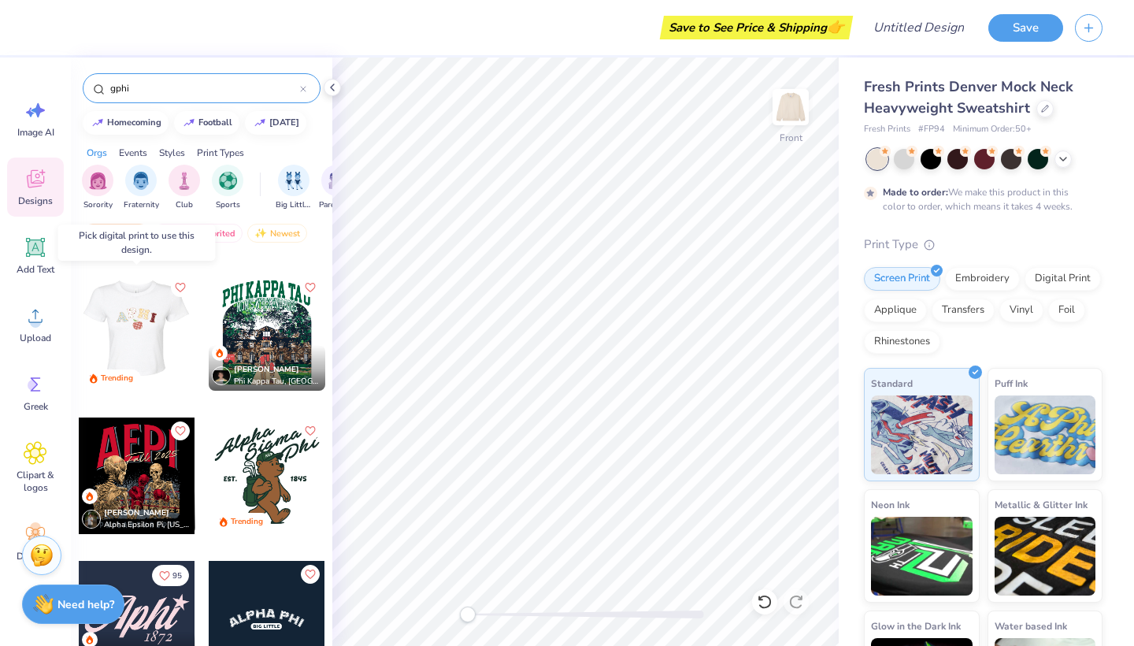
scroll to position [1561, 0]
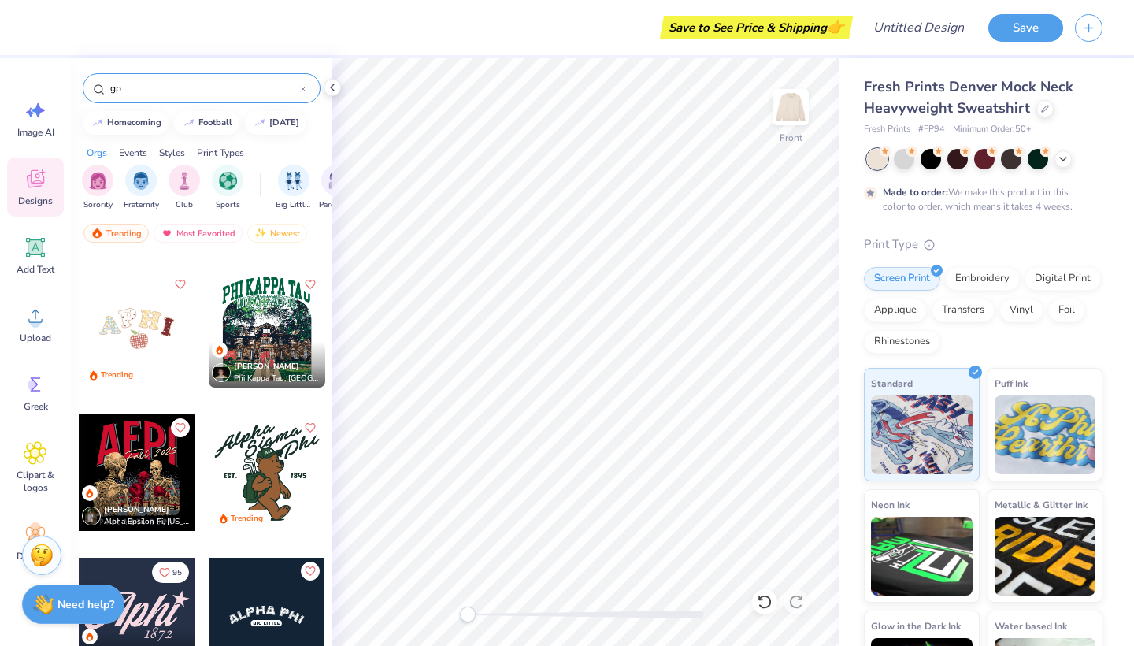
type input "g"
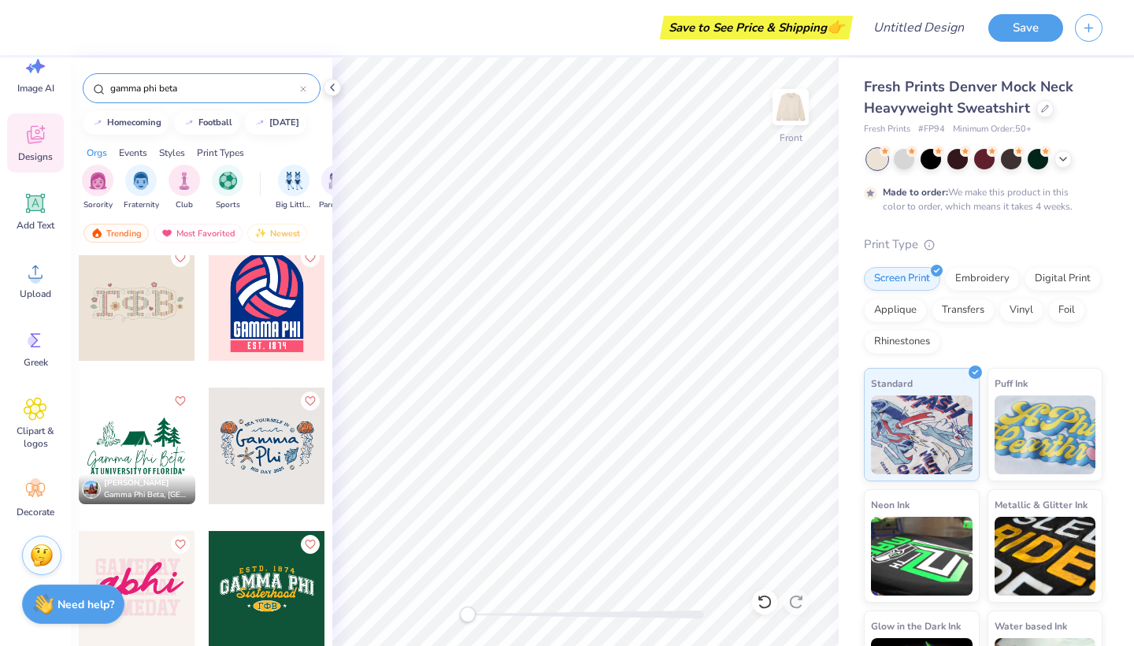
scroll to position [3025, 0]
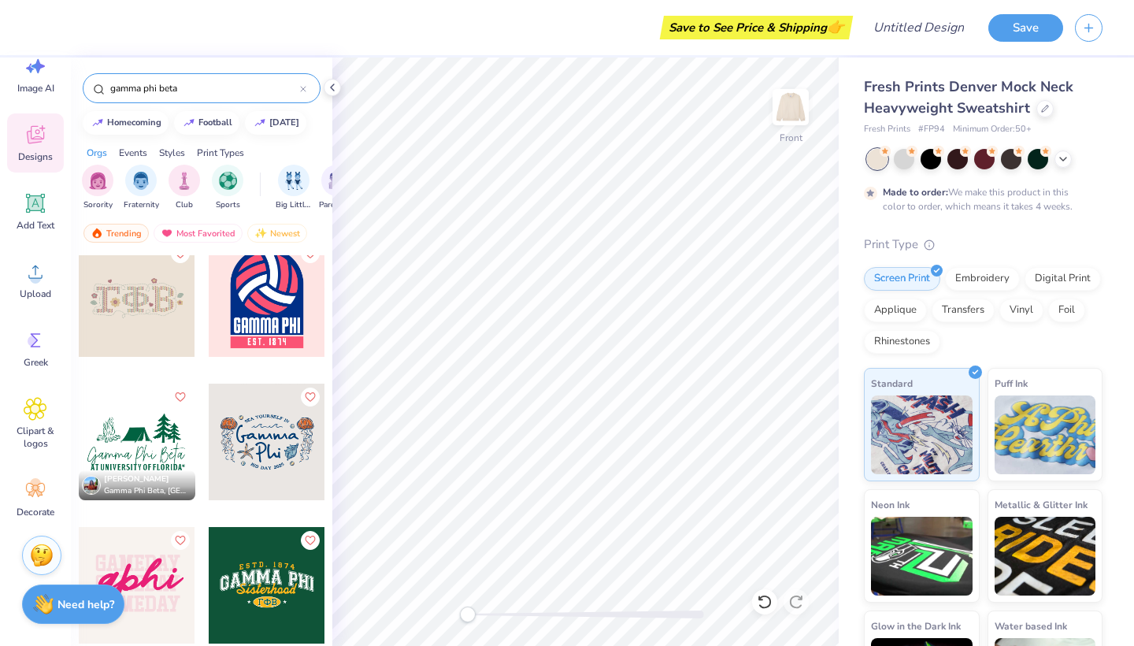
type input "gamma phi beta"
click at [128, 302] on div at bounding box center [137, 298] width 117 height 117
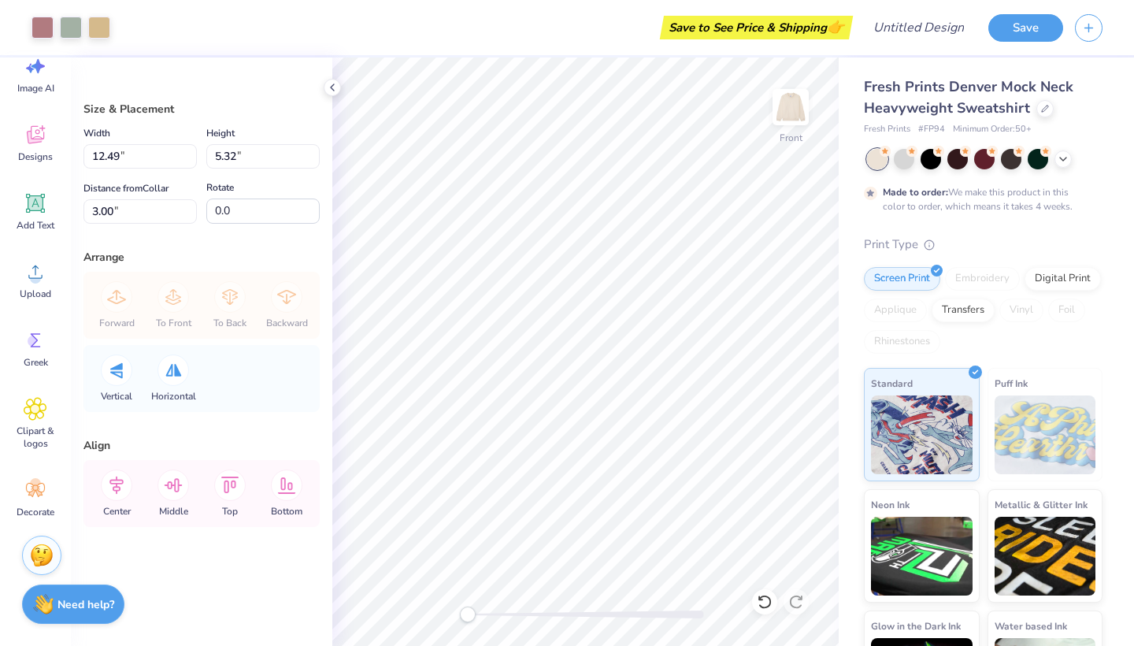
type input "2.28"
type input "13.77"
type input "5.86"
type input "5.64"
click at [157, 434] on div "Size & Placement Width 13.77 13.77 " Height 5.86 5.86 " Distance from Collar 5.…" at bounding box center [201, 351] width 261 height 588
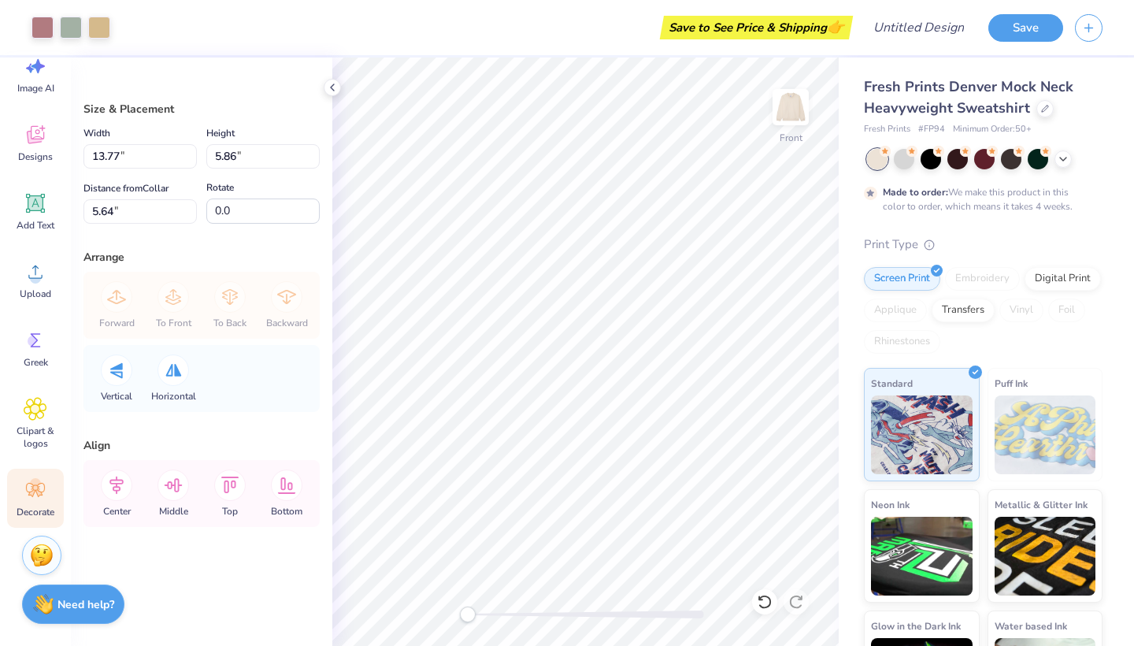
click at [31, 493] on icon at bounding box center [31, 493] width 7 height 7
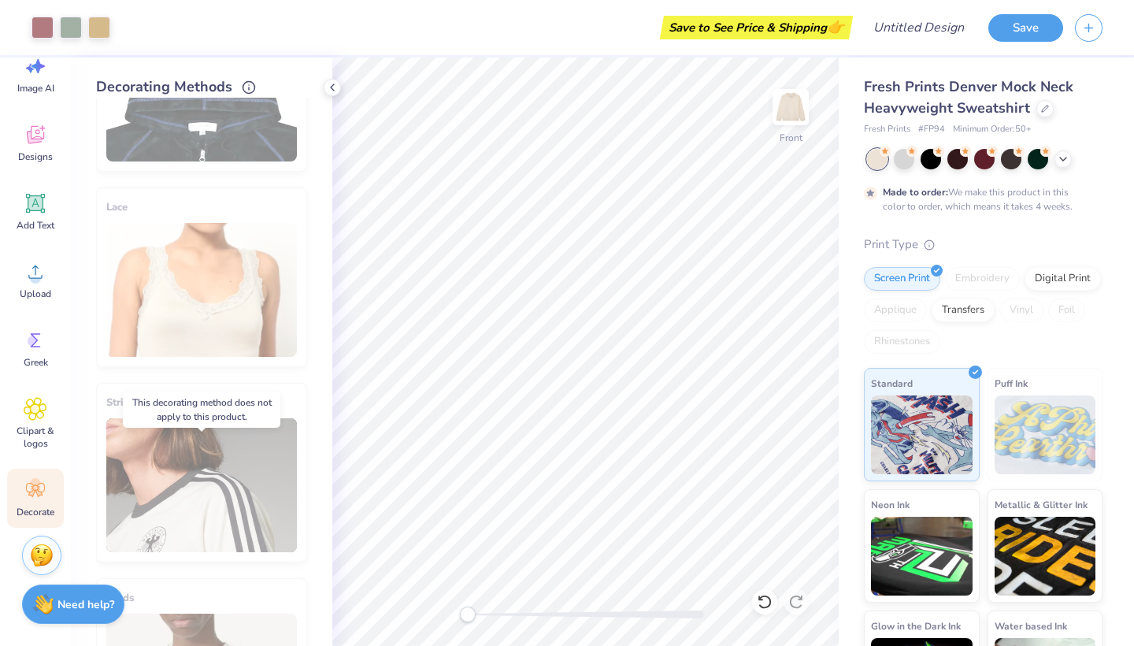
scroll to position [348, 0]
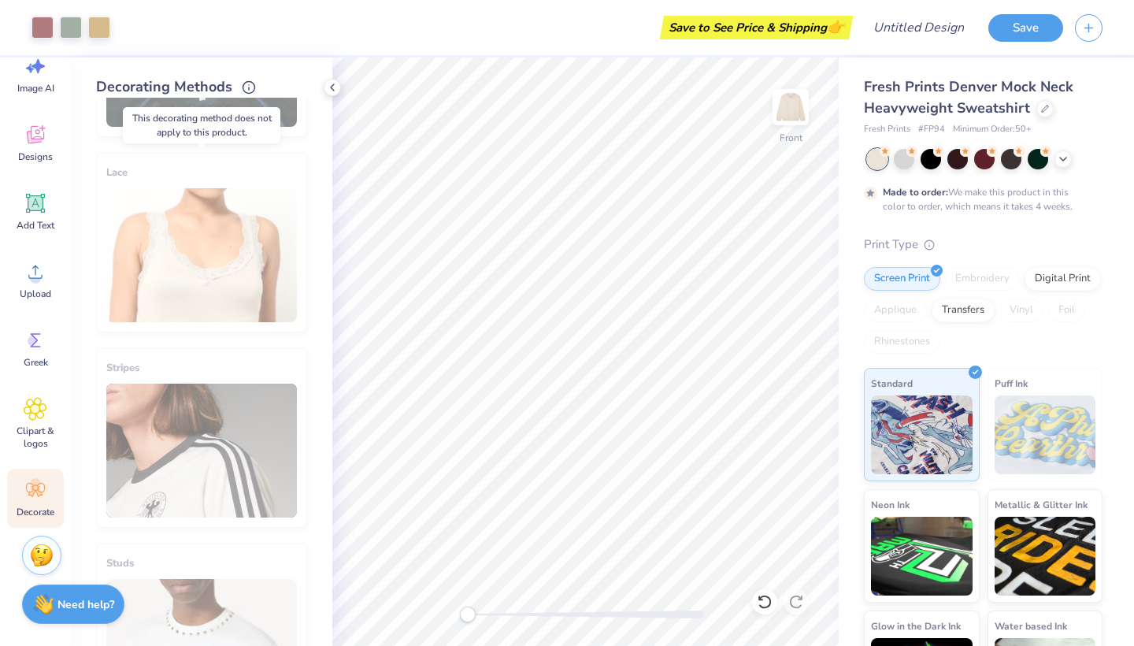
click at [220, 288] on div "Lace" at bounding box center [201, 243] width 211 height 180
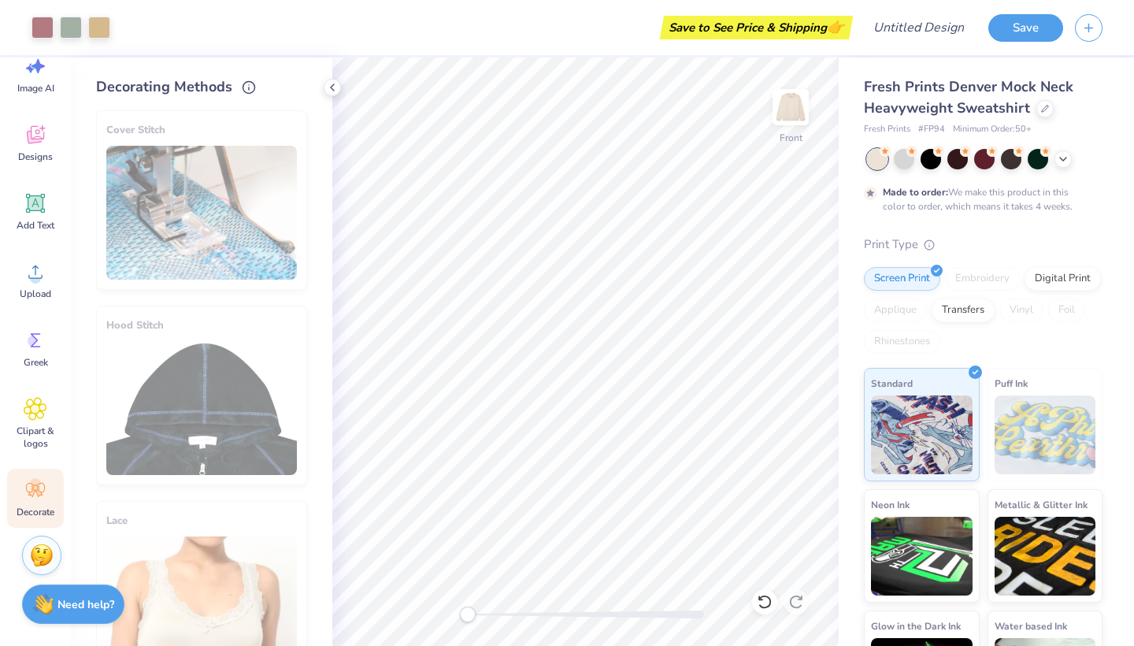
scroll to position [0, 0]
click at [29, 429] on span "Clipart & logos" at bounding box center [35, 436] width 52 height 25
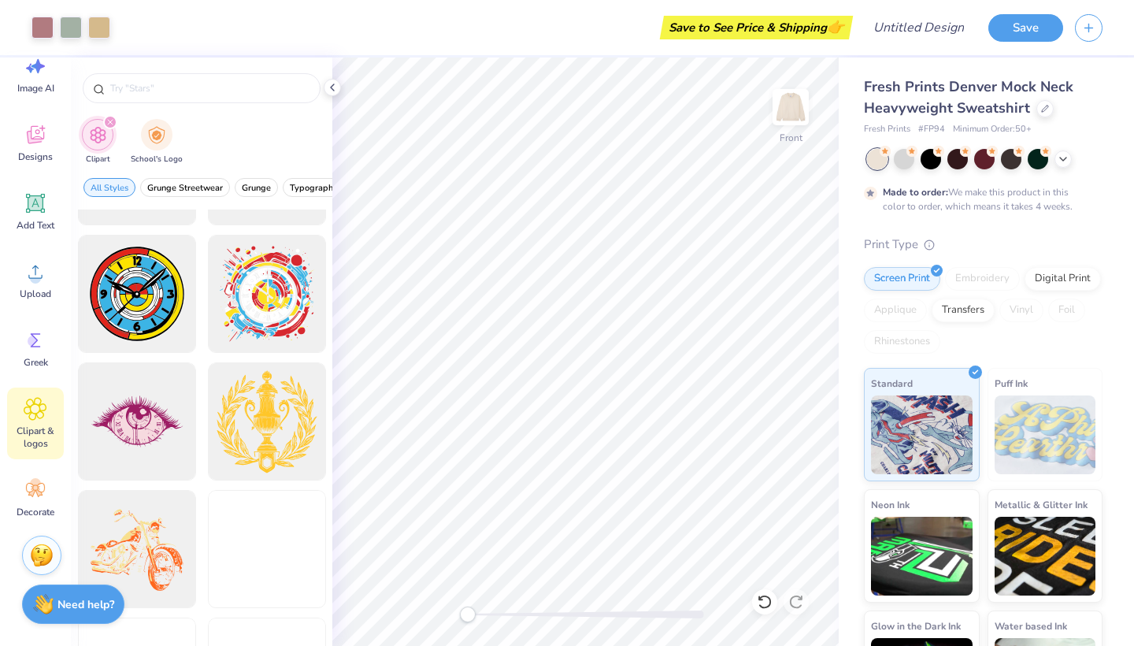
scroll to position [1159, 0]
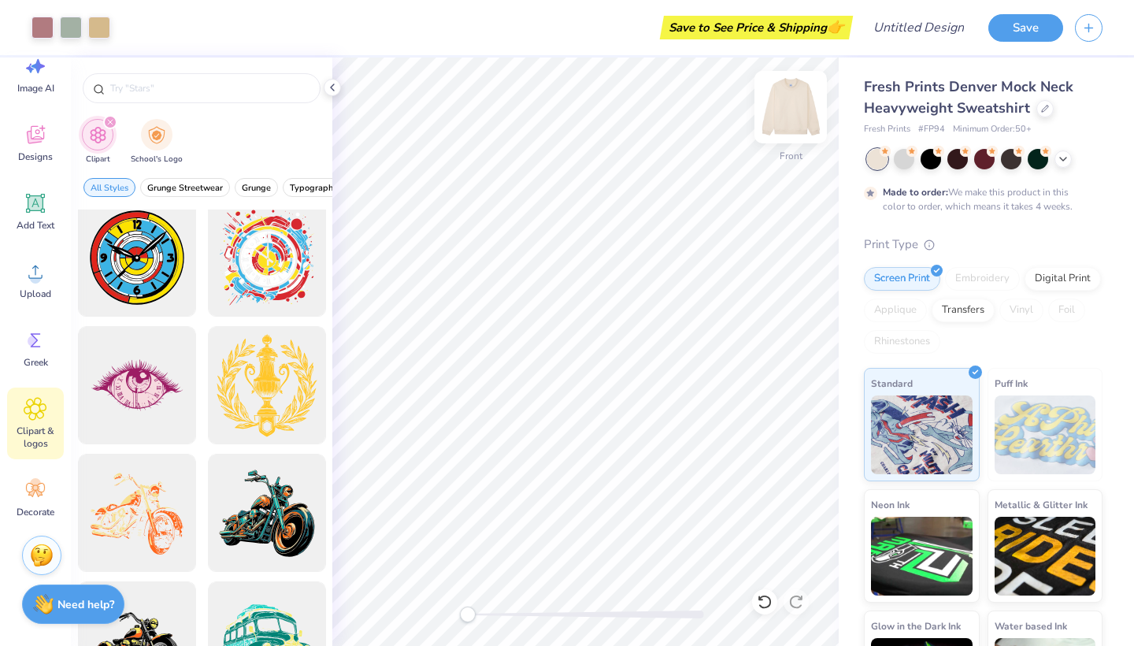
click at [780, 120] on img at bounding box center [790, 107] width 63 height 63
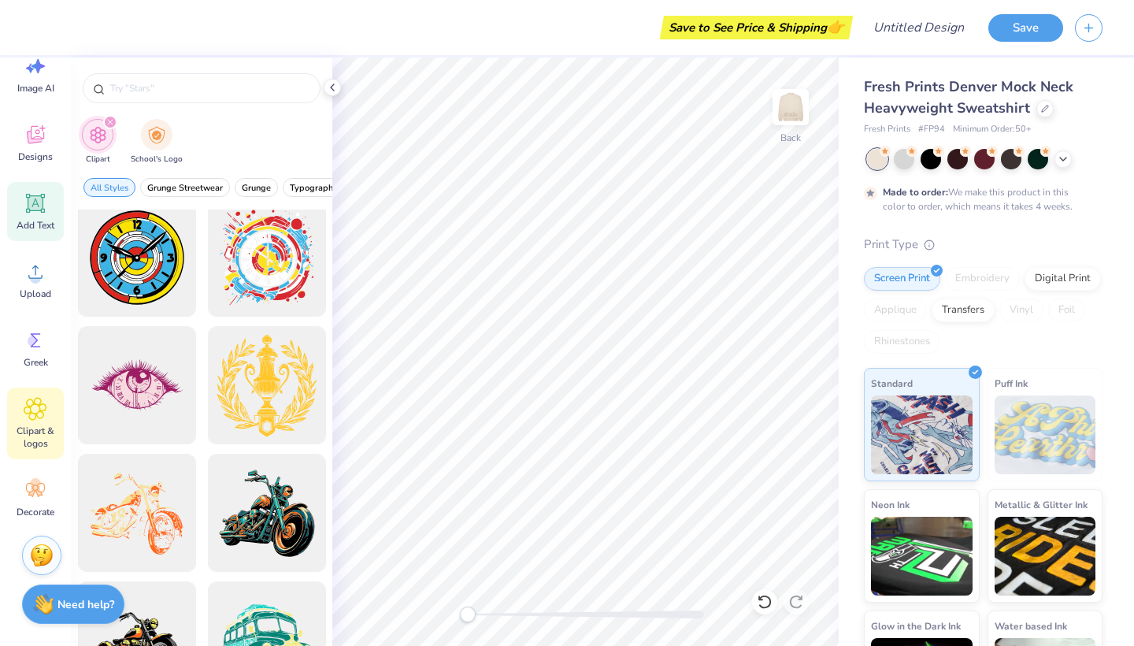
click at [39, 202] on icon at bounding box center [35, 203] width 15 height 15
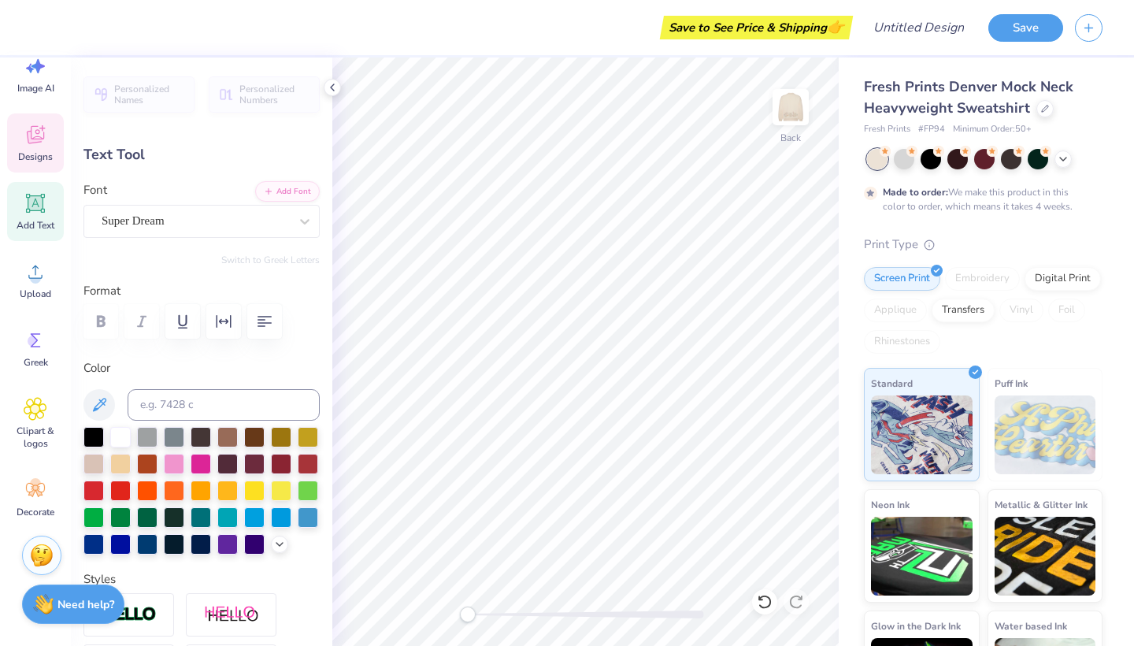
click at [37, 159] on span "Designs" at bounding box center [35, 156] width 35 height 13
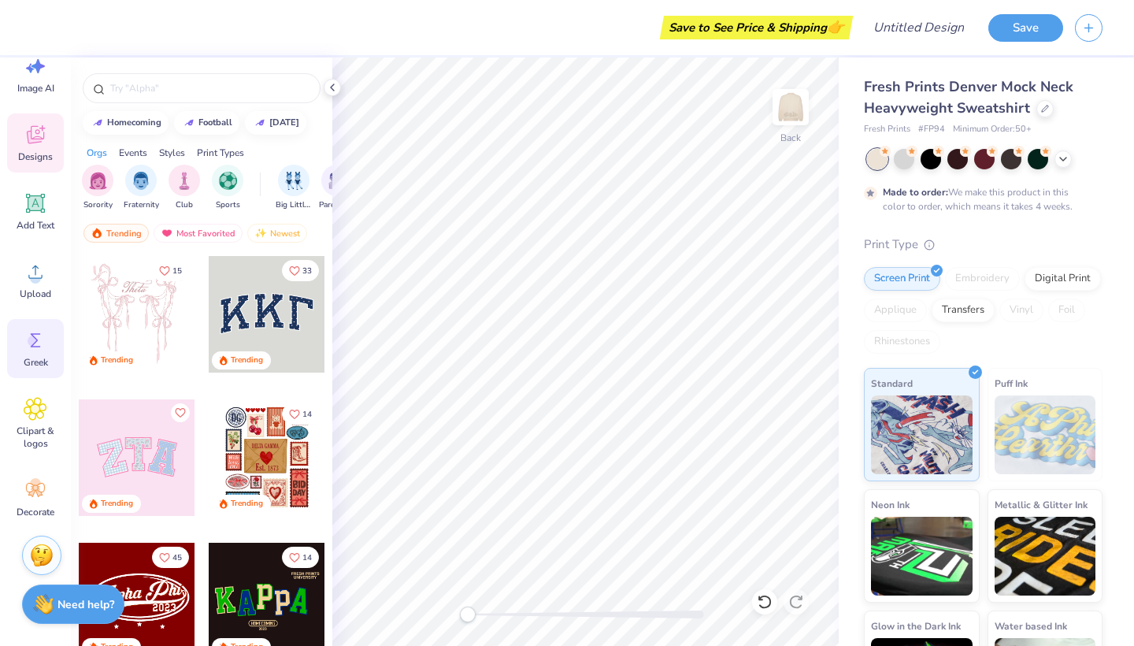
click at [45, 341] on icon at bounding box center [36, 340] width 24 height 24
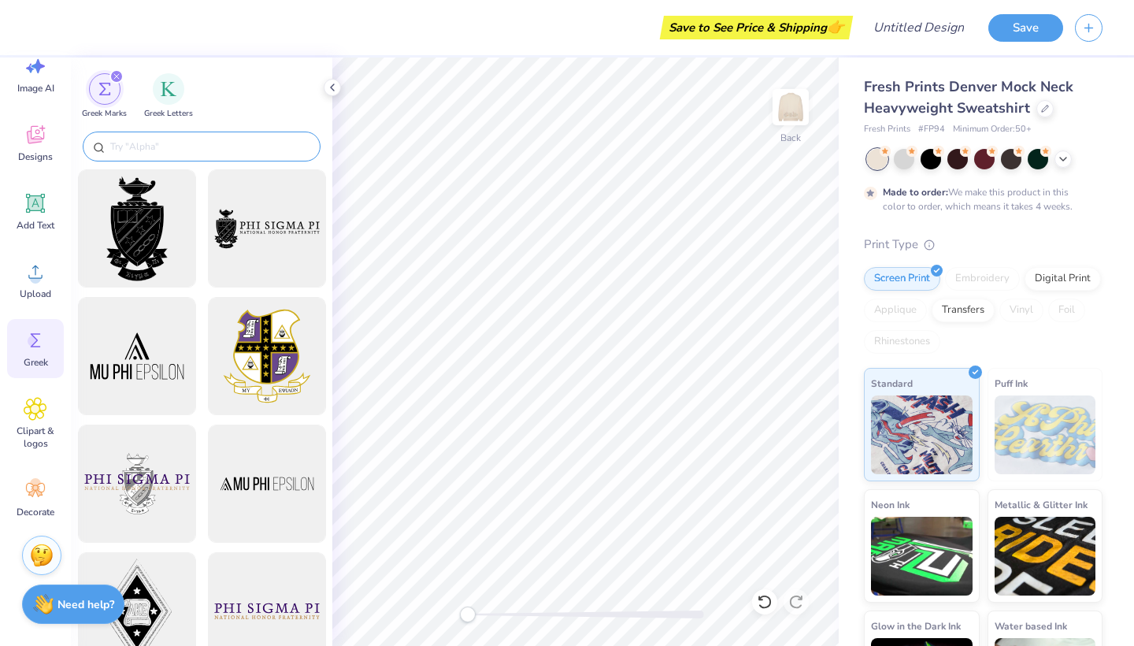
click at [207, 150] on input "text" at bounding box center [210, 147] width 202 height 16
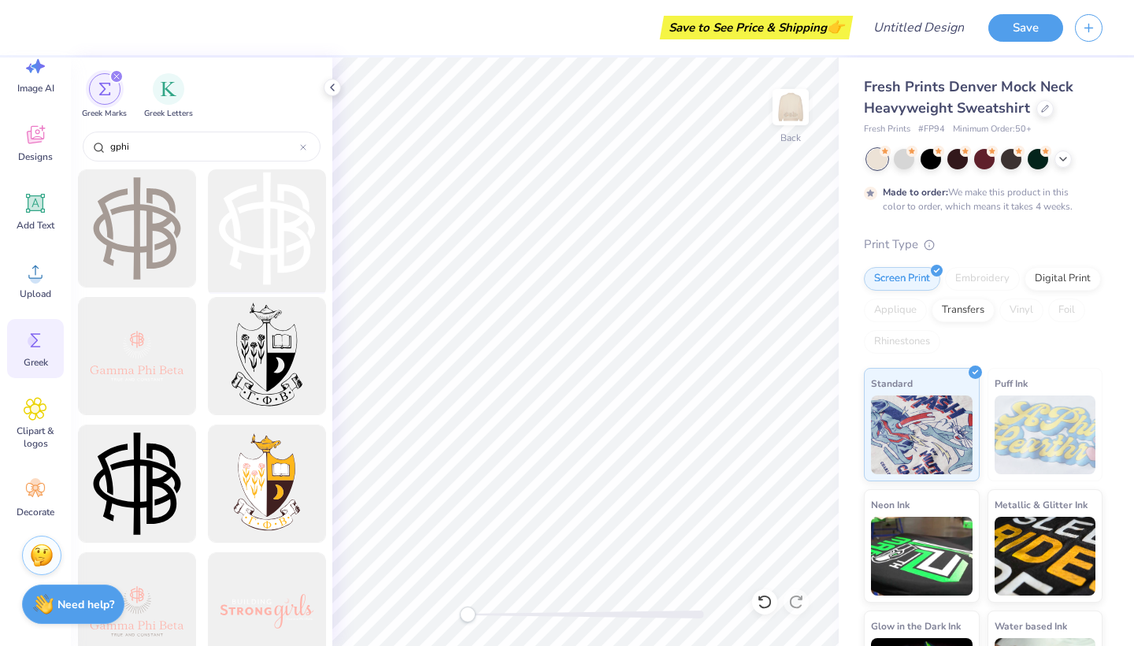
scroll to position [0, 0]
type input "gphi"
click at [269, 209] on div at bounding box center [267, 229] width 130 height 130
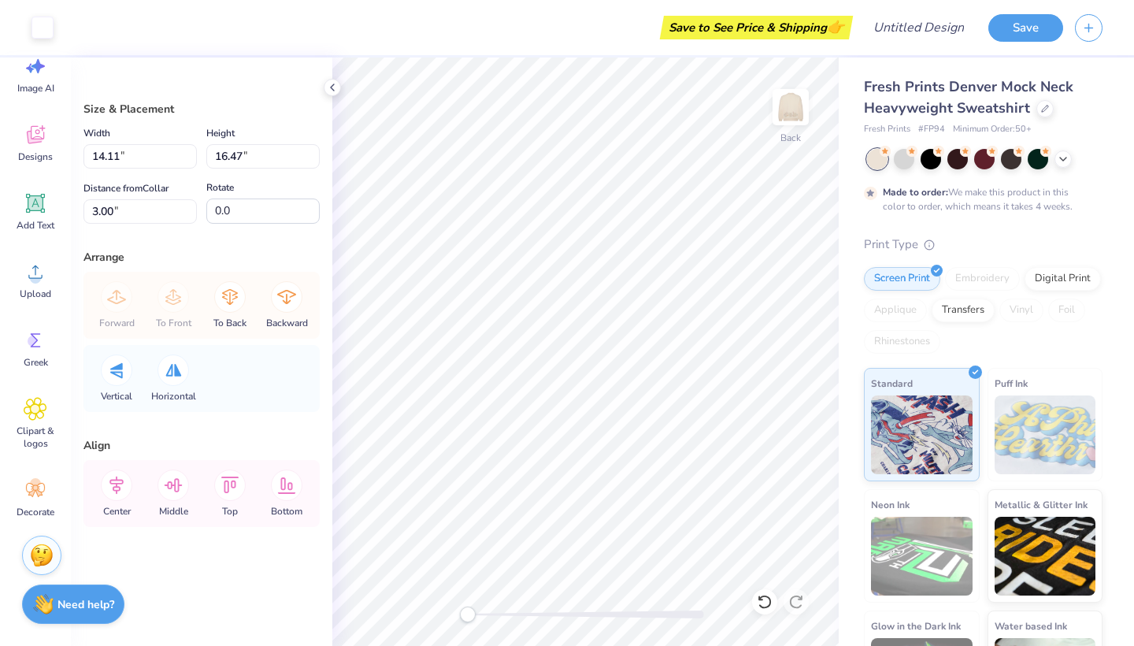
type input "3.93"
type input "4.58"
type input "2.38"
type input "2.77"
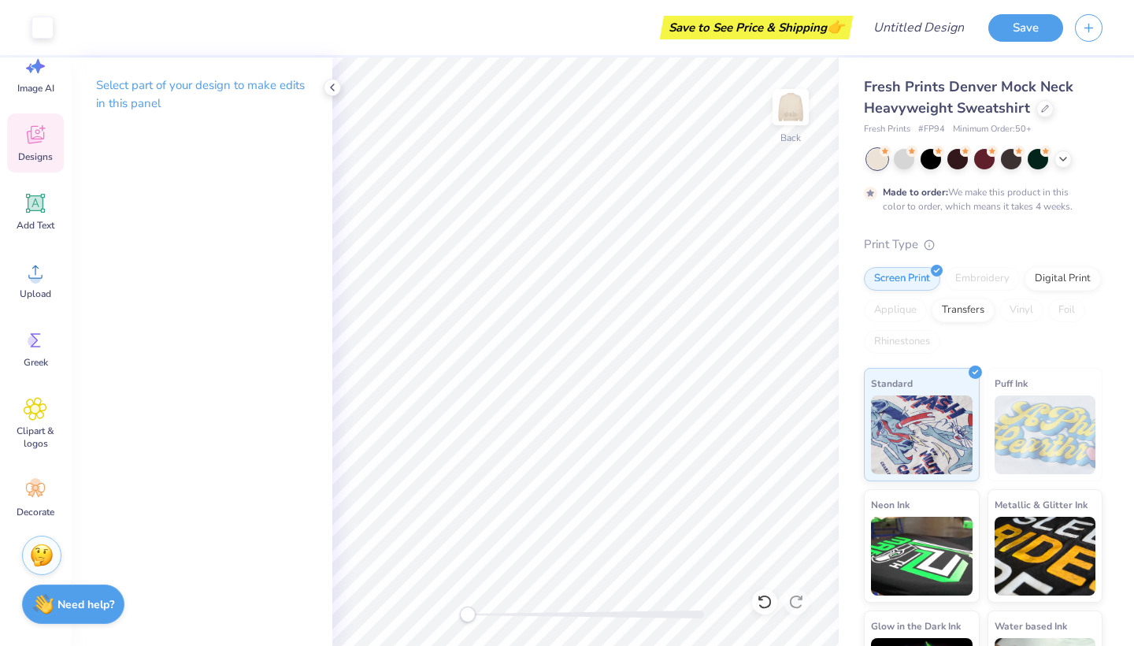
click at [35, 153] on span "Designs" at bounding box center [35, 156] width 35 height 13
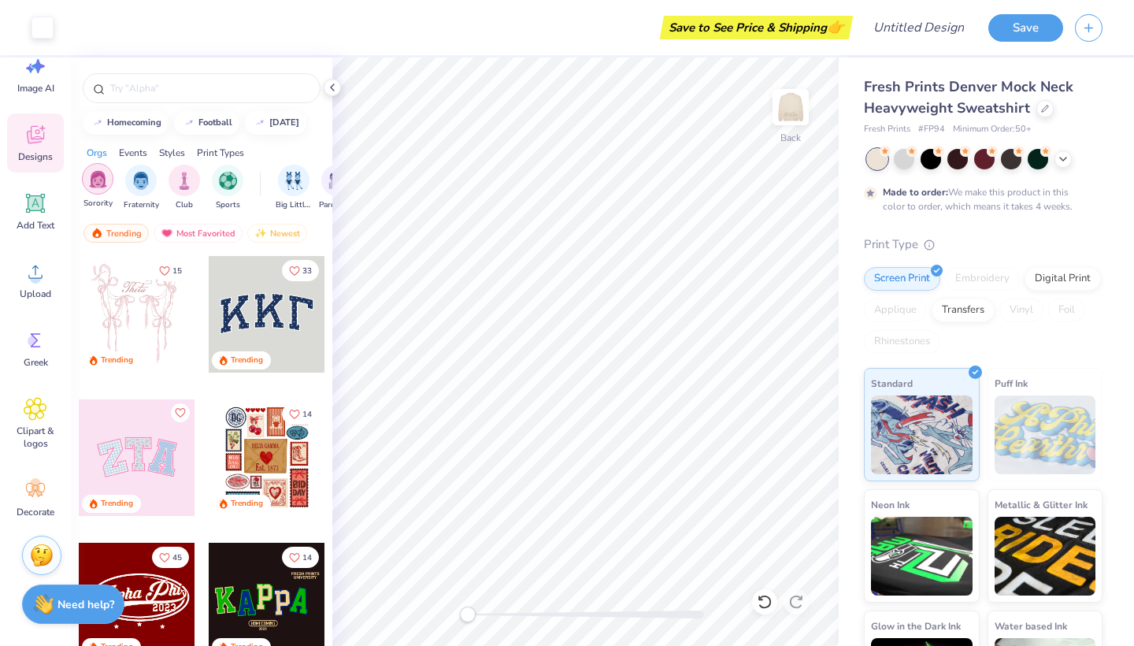
click at [102, 189] on div "filter for Sorority" at bounding box center [97, 178] width 31 height 31
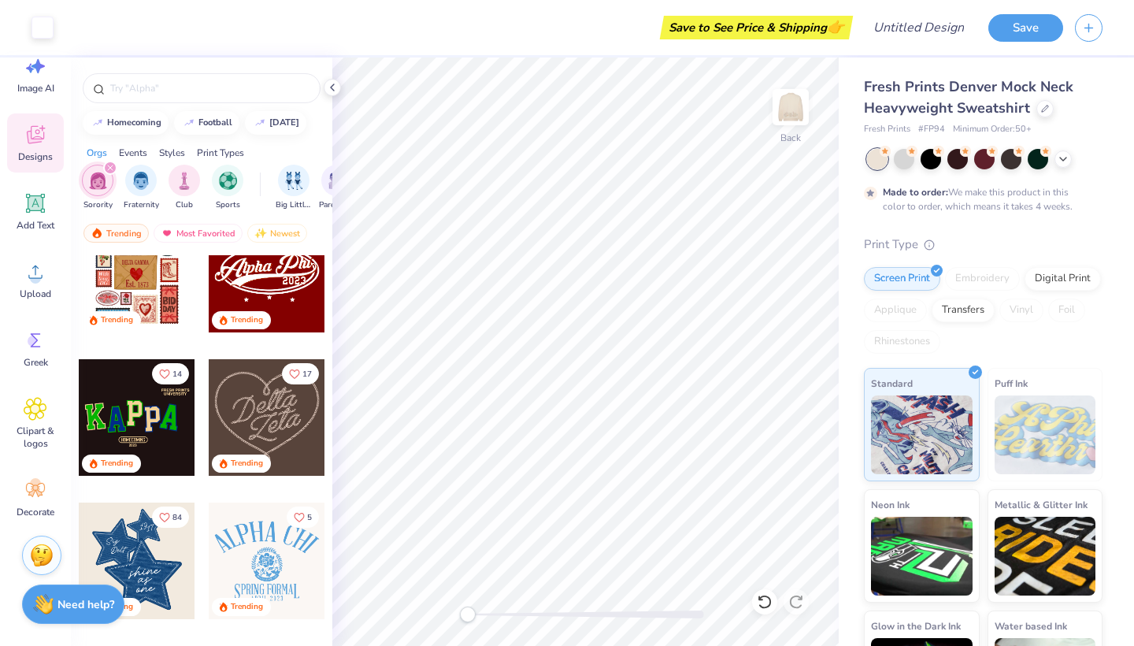
scroll to position [206, 0]
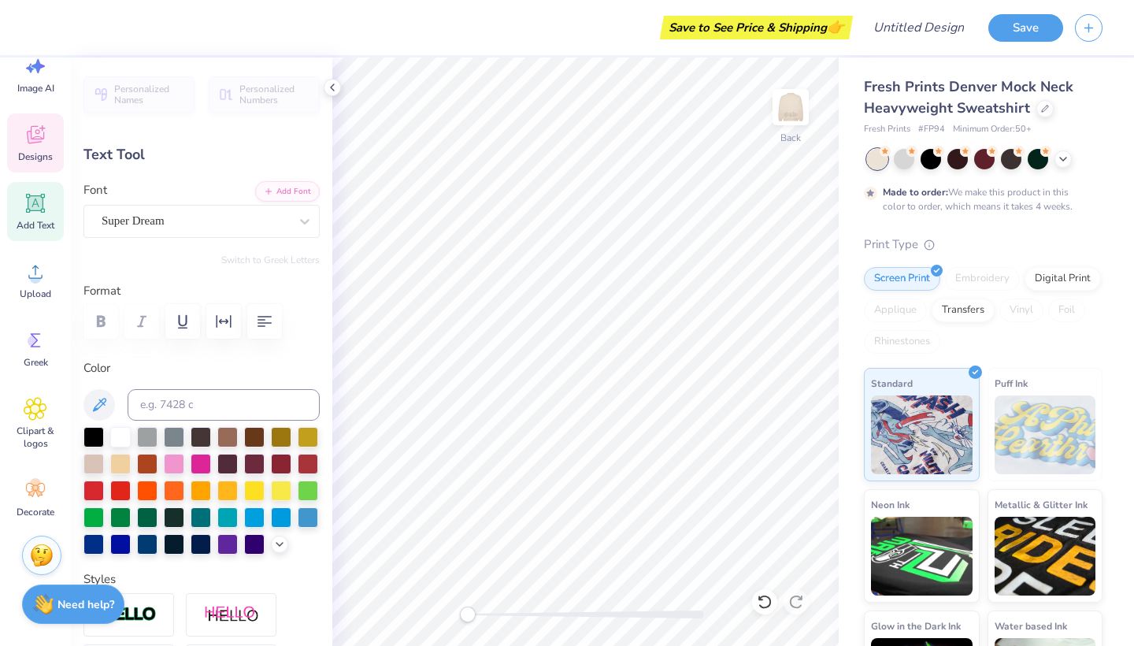
click at [36, 128] on icon at bounding box center [36, 135] width 24 height 24
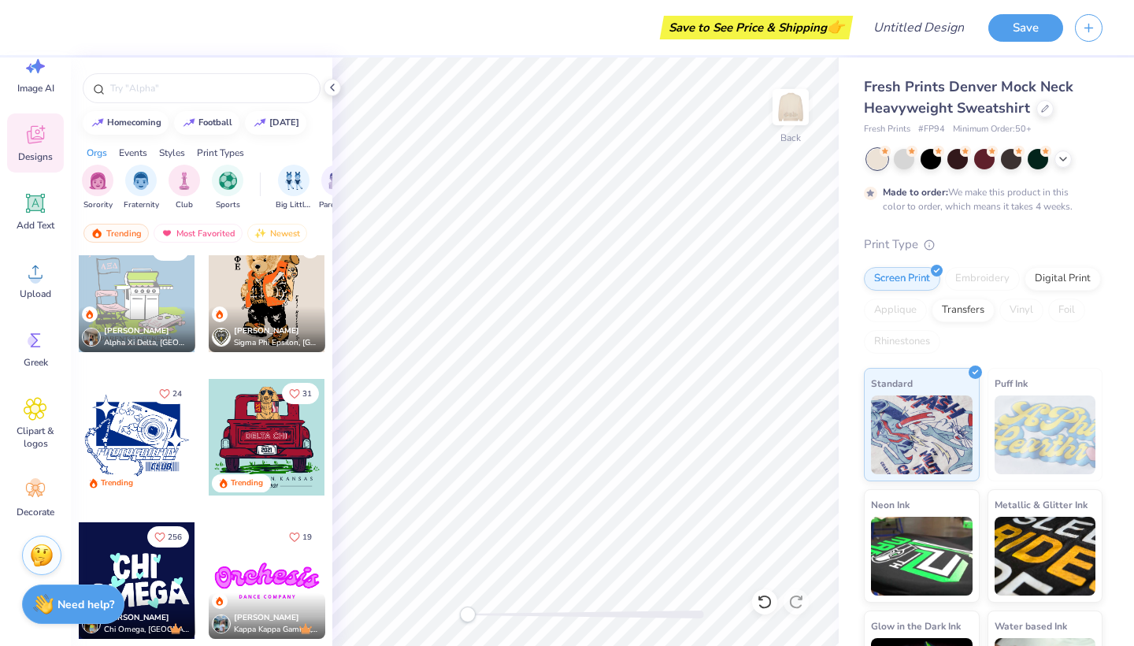
scroll to position [1738, 0]
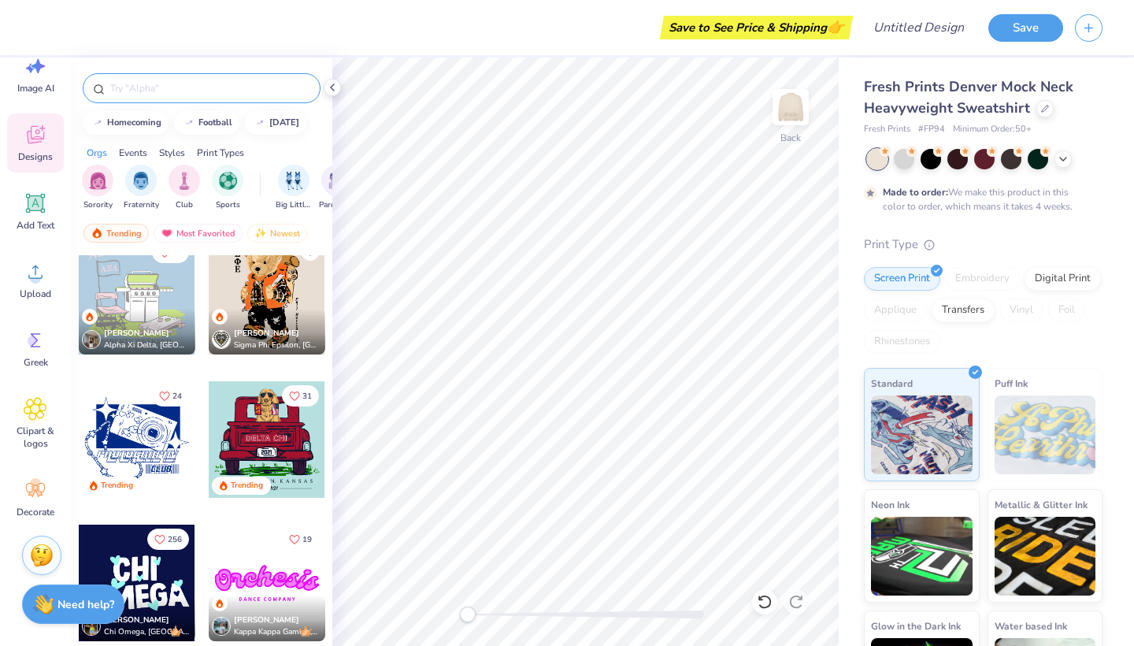
click at [196, 95] on input "text" at bounding box center [210, 88] width 202 height 16
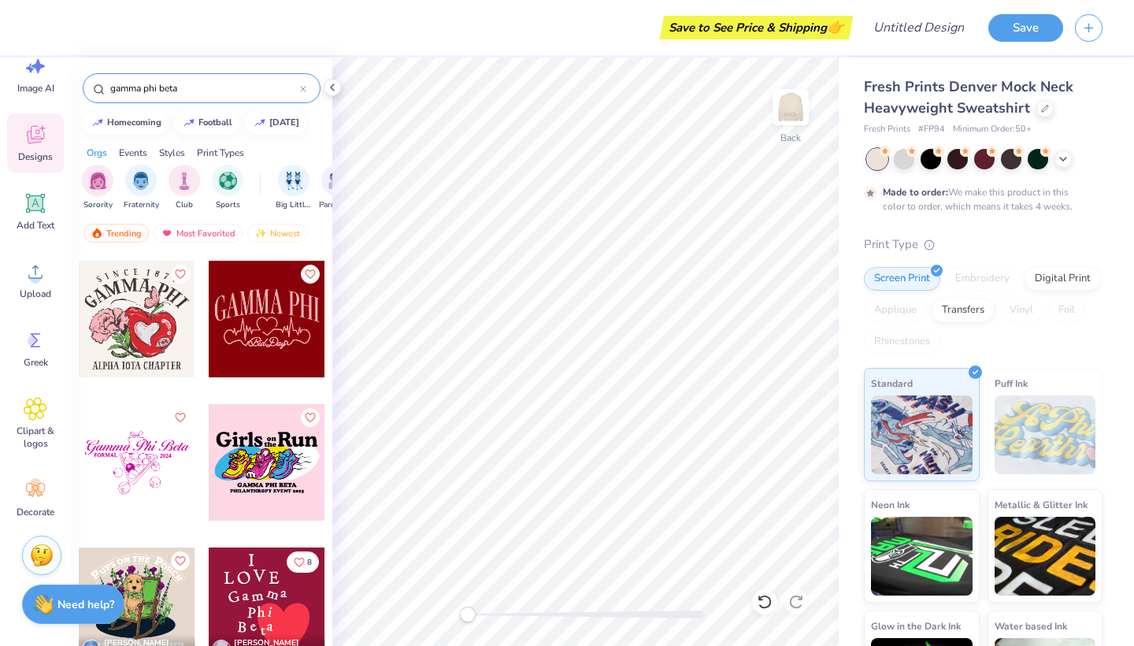
scroll to position [5876, 0]
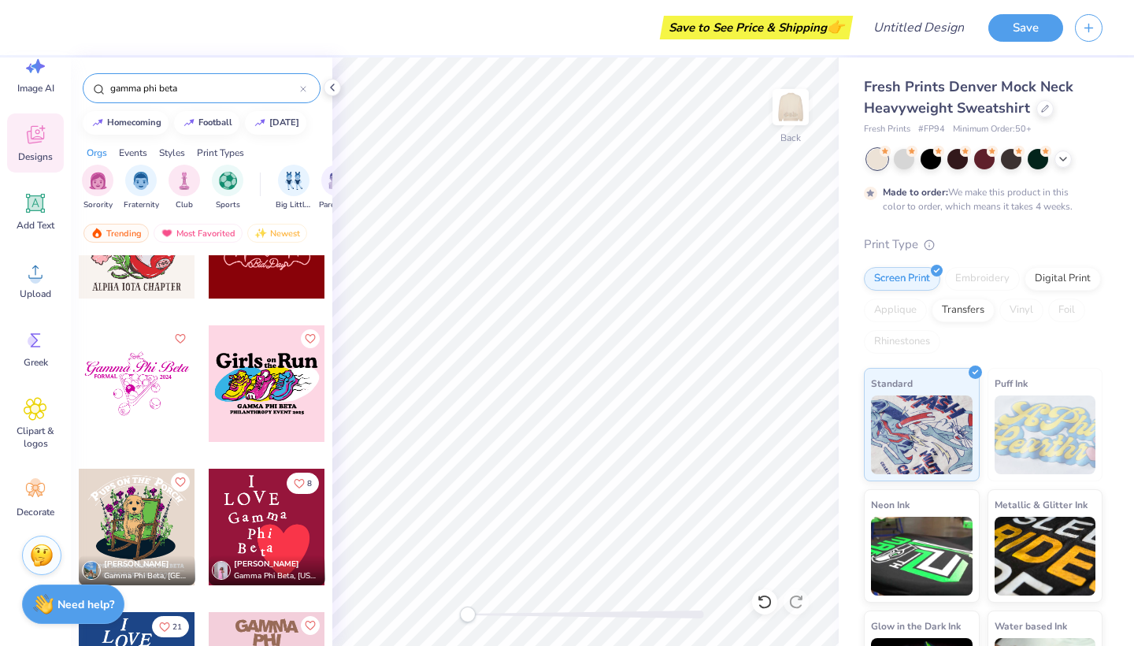
type input "gamma phi beta"
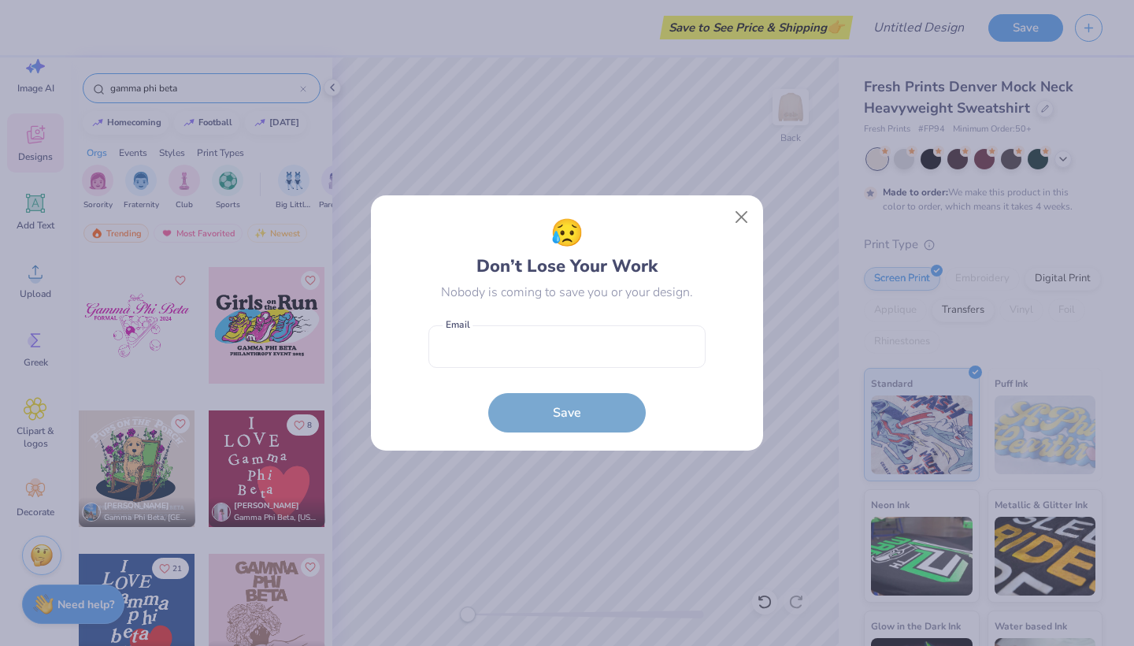
scroll to position [6022, 0]
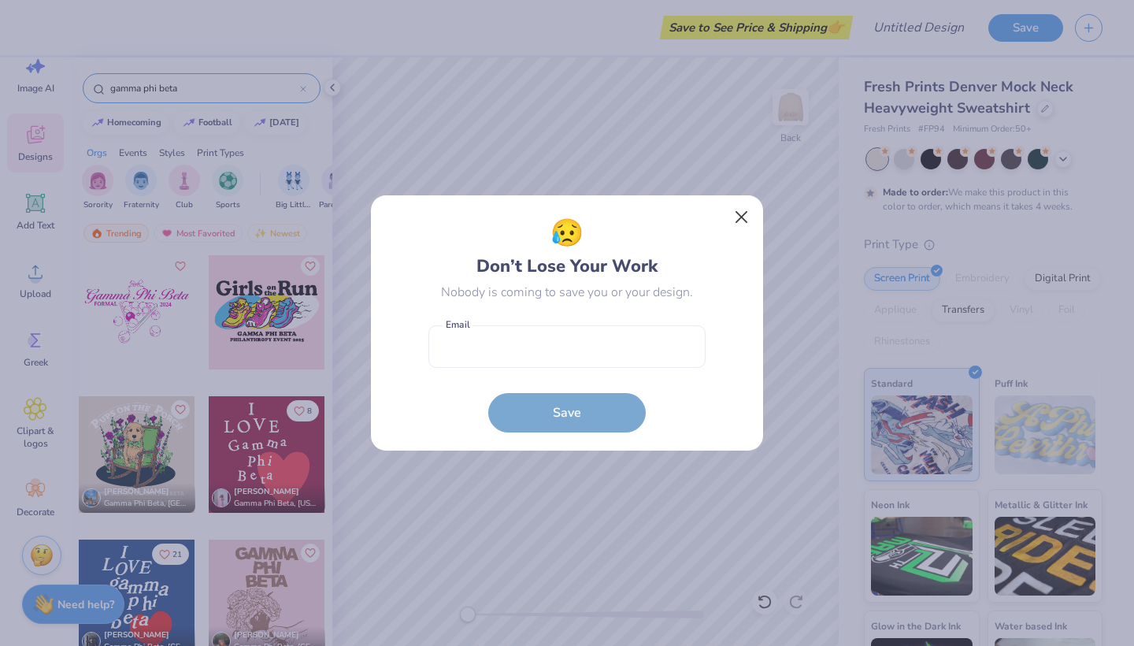
click at [743, 223] on button "Close" at bounding box center [742, 217] width 30 height 30
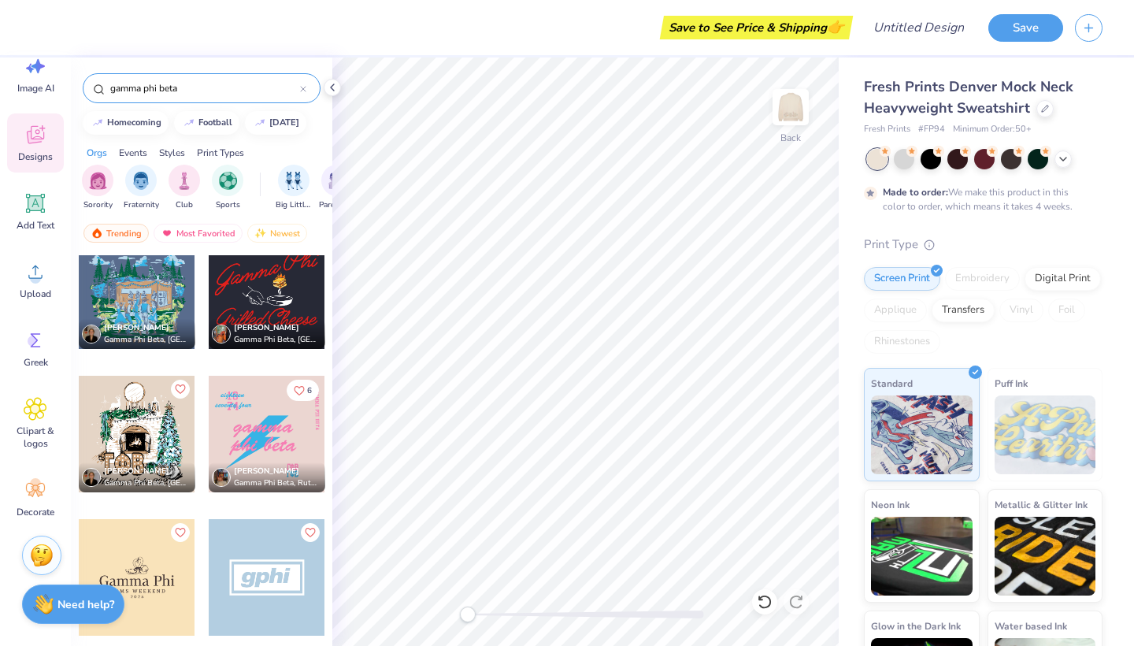
scroll to position [6780, 0]
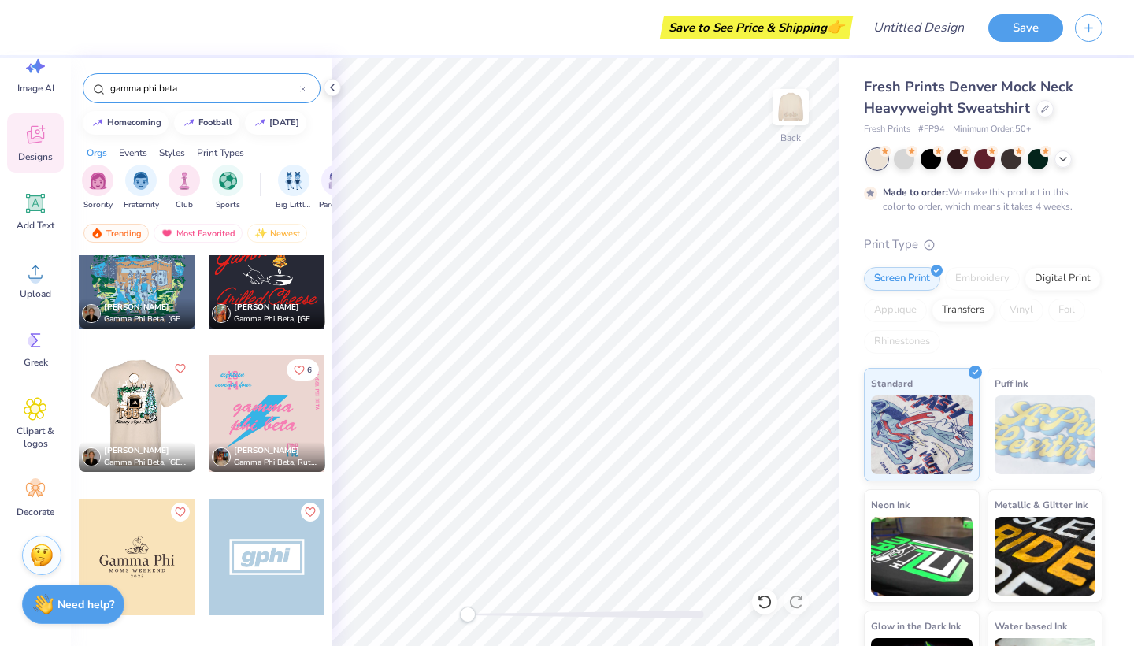
click at [150, 418] on div at bounding box center [137, 413] width 350 height 117
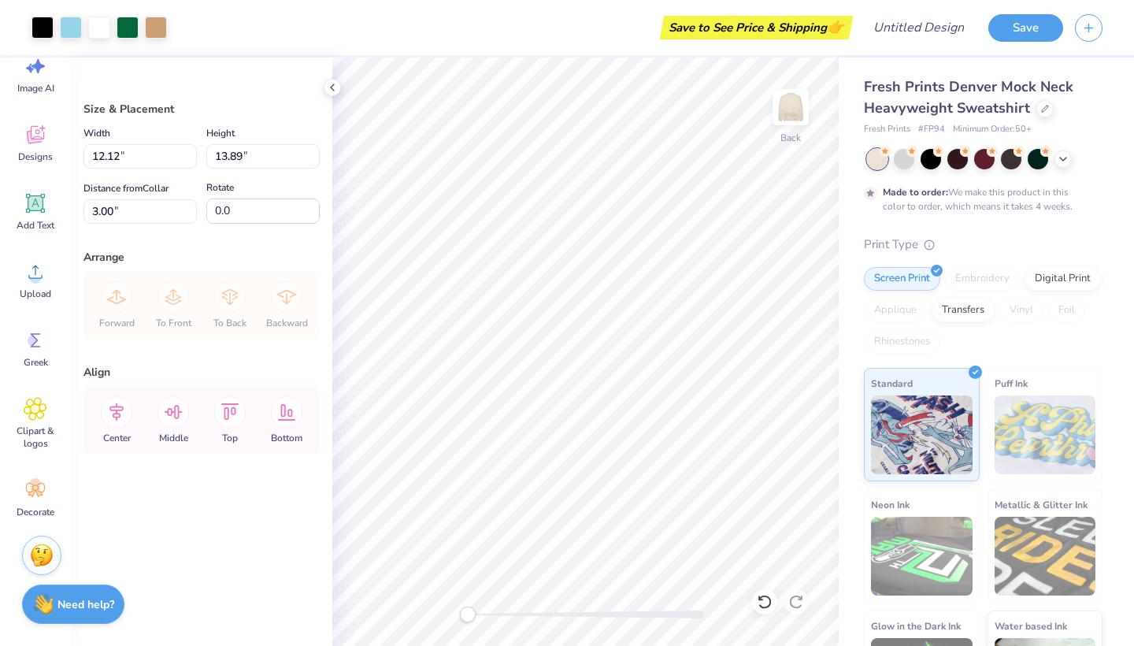
type textarea "x"
type input "0.50"
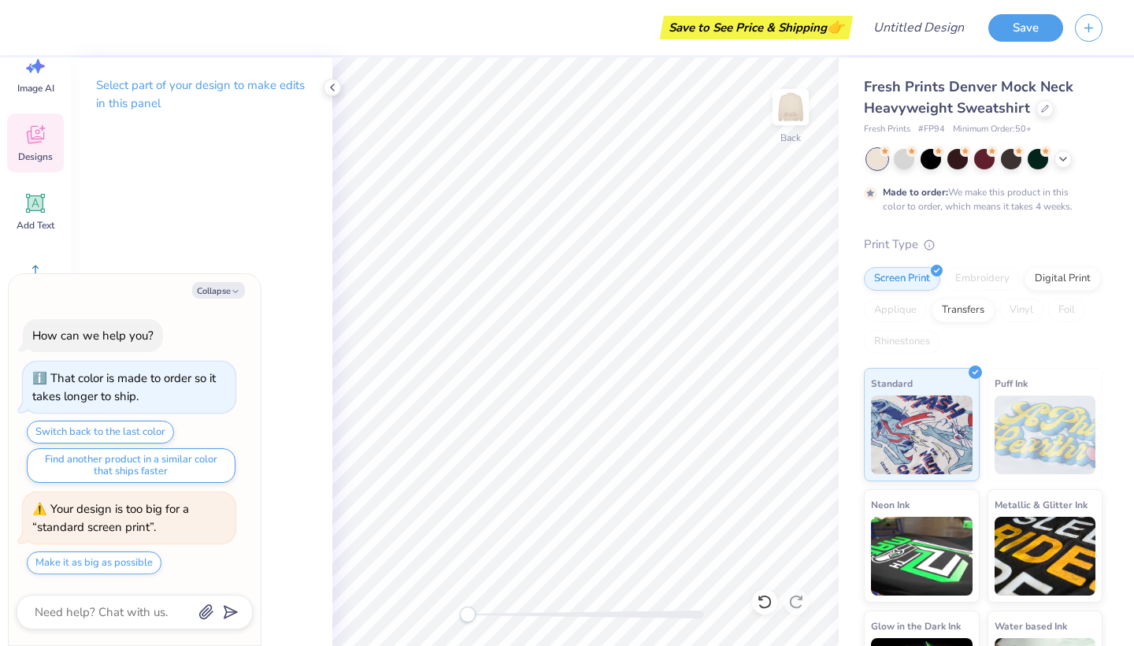
click at [45, 159] on span "Designs" at bounding box center [35, 156] width 35 height 13
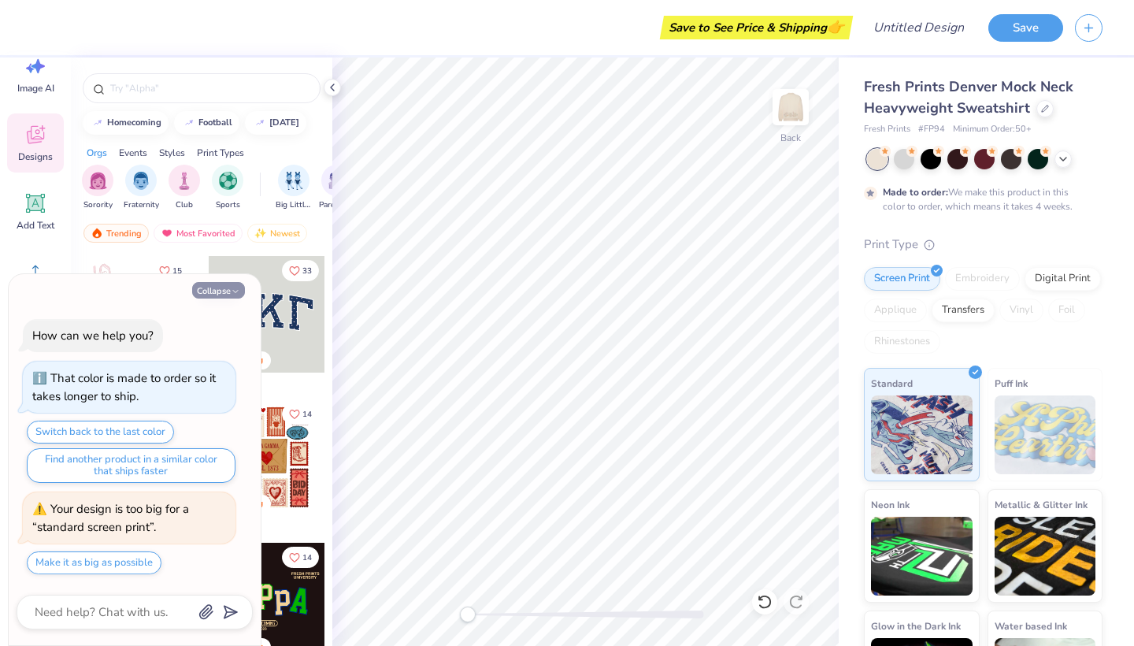
click at [220, 291] on button "Collapse" at bounding box center [218, 290] width 53 height 17
type textarea "x"
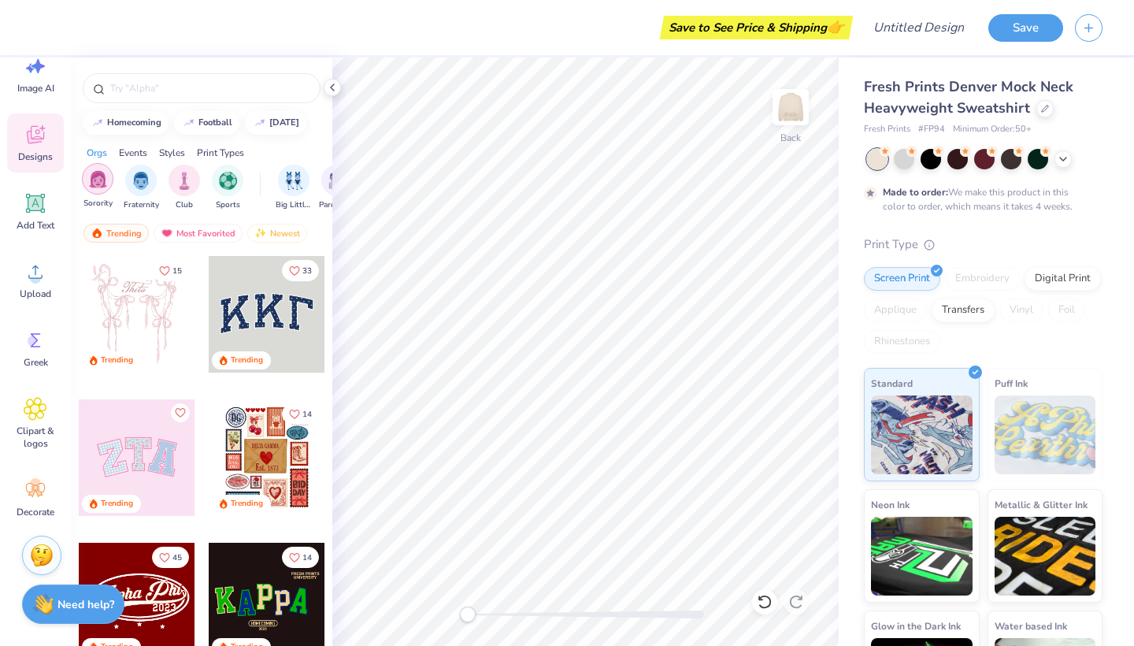
scroll to position [0, 0]
click at [100, 185] on img "filter for Sorority" at bounding box center [98, 179] width 18 height 18
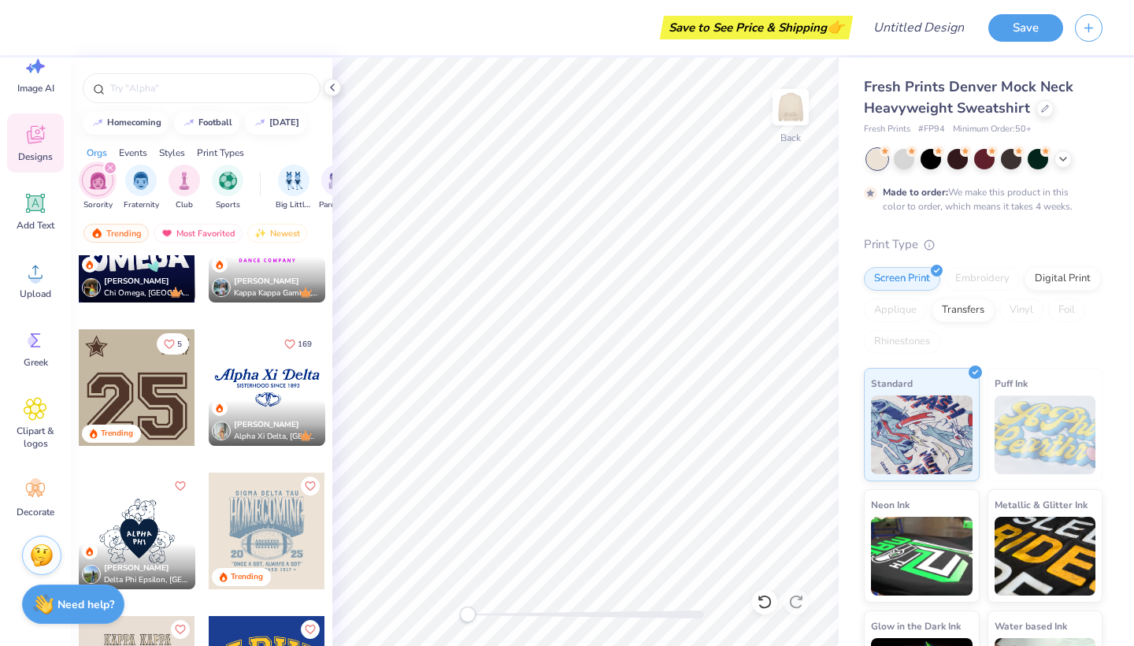
scroll to position [1832, 0]
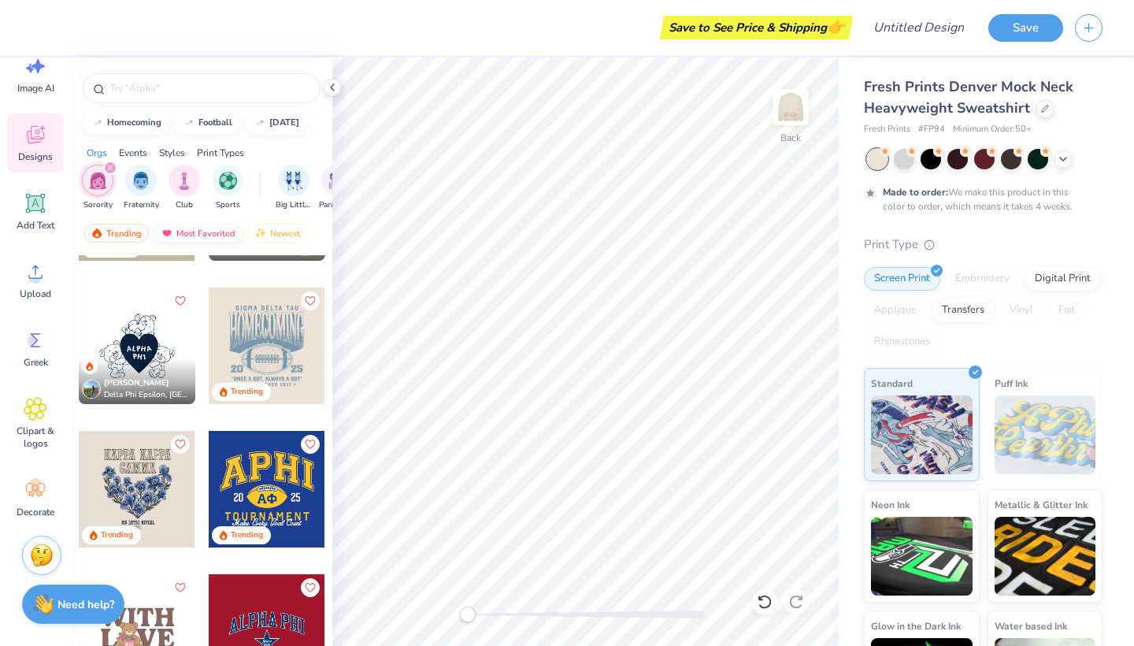
click at [197, 233] on div "Most Favorited" at bounding box center [198, 233] width 89 height 19
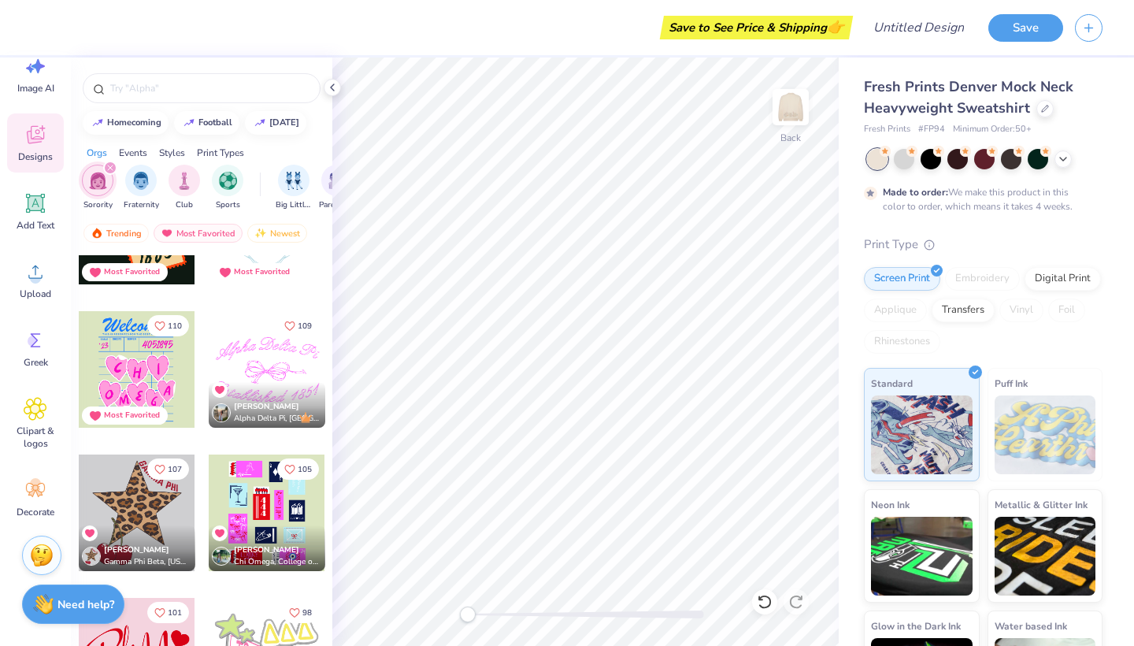
scroll to position [1524, 0]
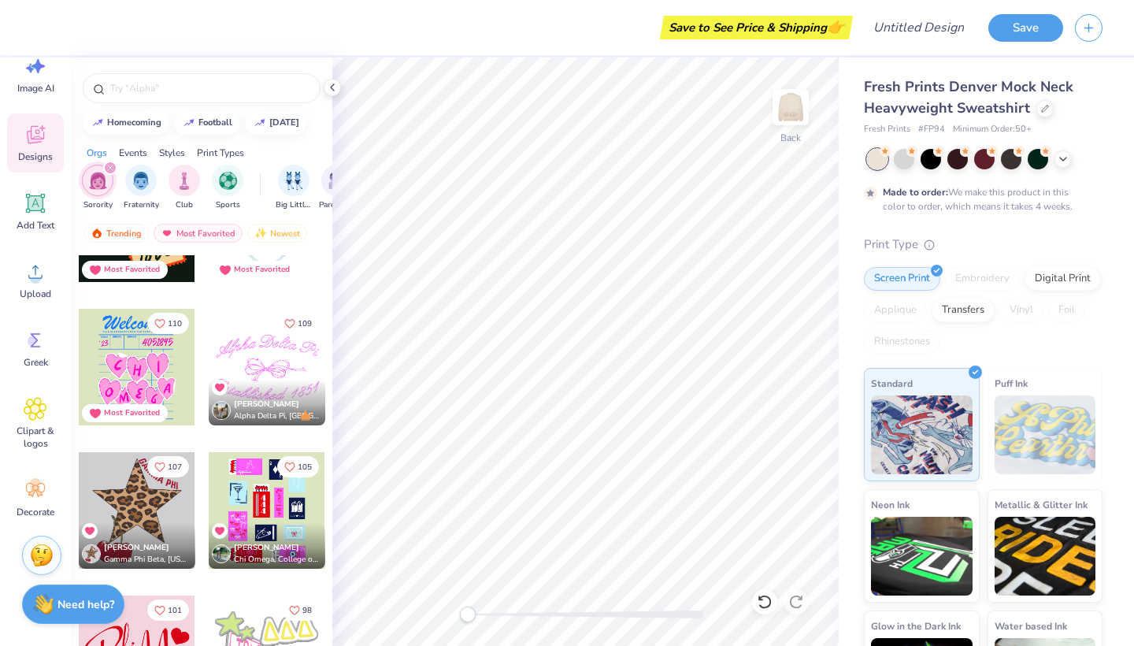
click at [157, 495] on div at bounding box center [137, 510] width 117 height 117
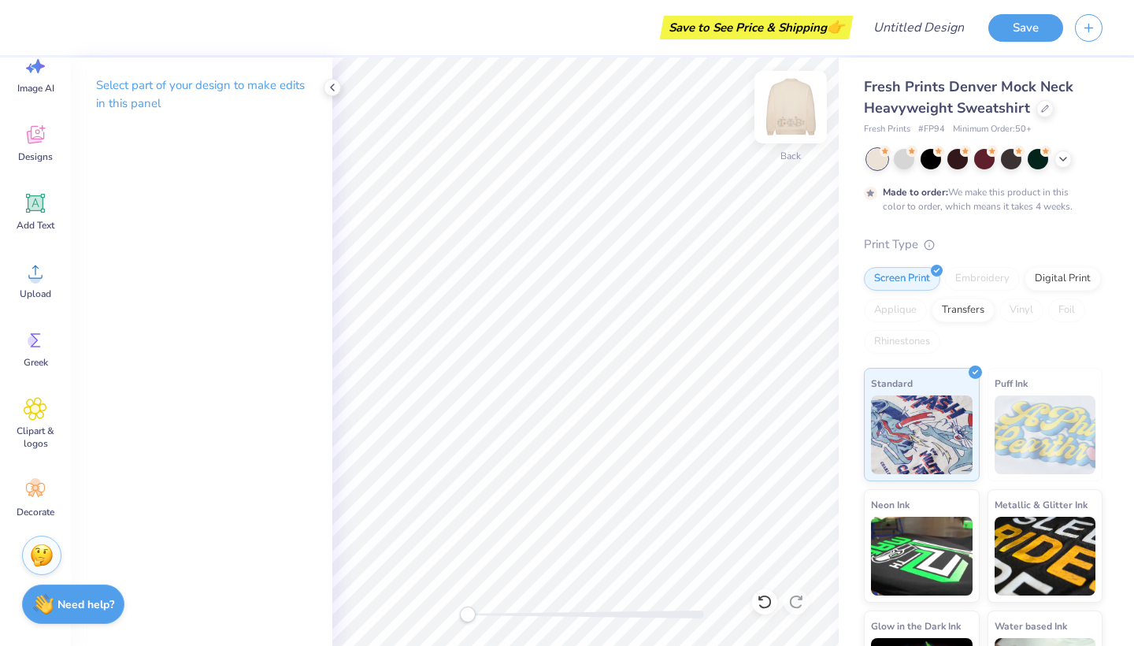
click at [786, 117] on img at bounding box center [790, 107] width 63 height 63
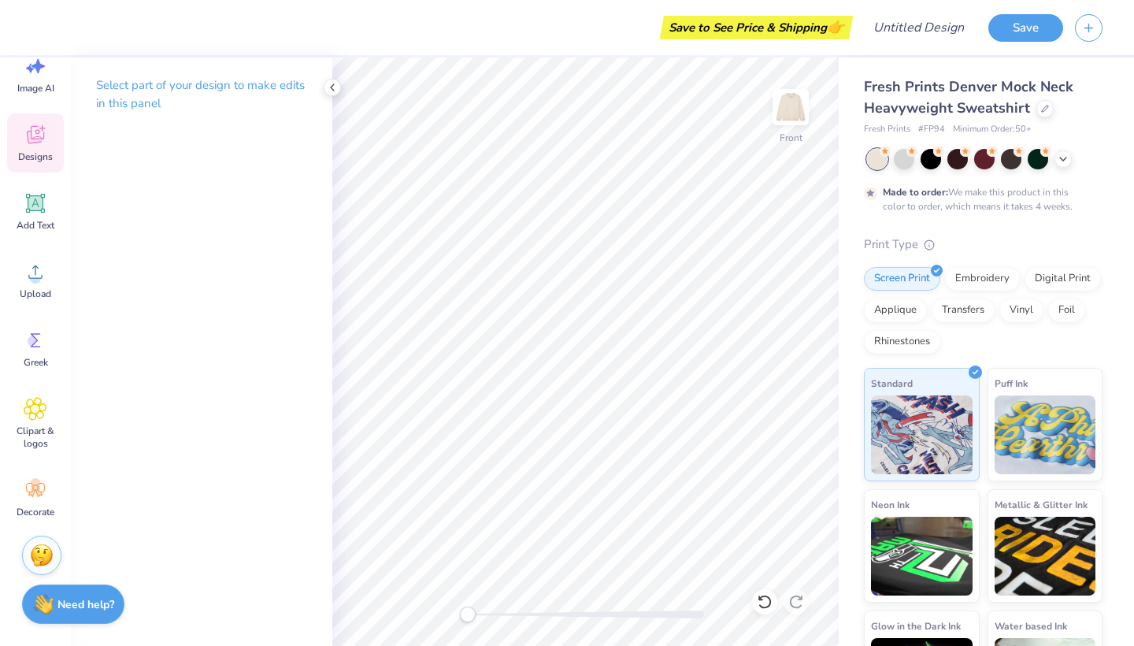
click at [43, 157] on span "Designs" at bounding box center [35, 156] width 35 height 13
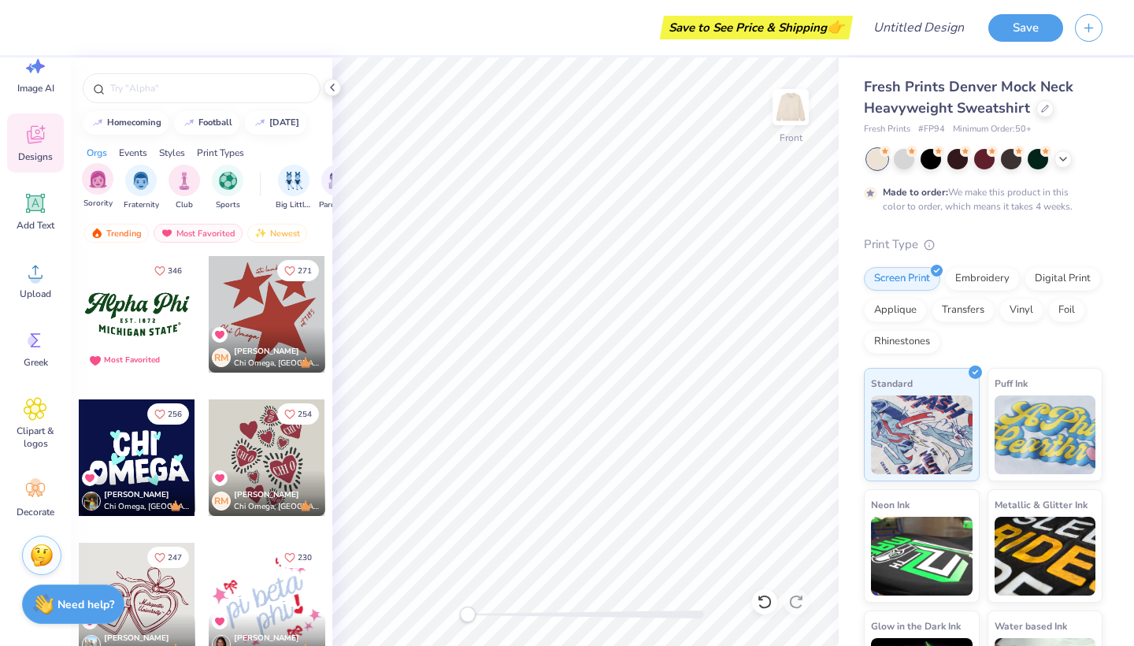
click at [94, 208] on span "Sorority" at bounding box center [97, 204] width 29 height 12
click at [94, 187] on img "filter for Sorority" at bounding box center [98, 181] width 18 height 18
click at [95, 187] on img "filter for Sorority" at bounding box center [98, 179] width 18 height 18
click at [189, 235] on div "Most Favorited" at bounding box center [198, 233] width 89 height 19
click at [194, 238] on div "Most Favorited" at bounding box center [198, 233] width 89 height 19
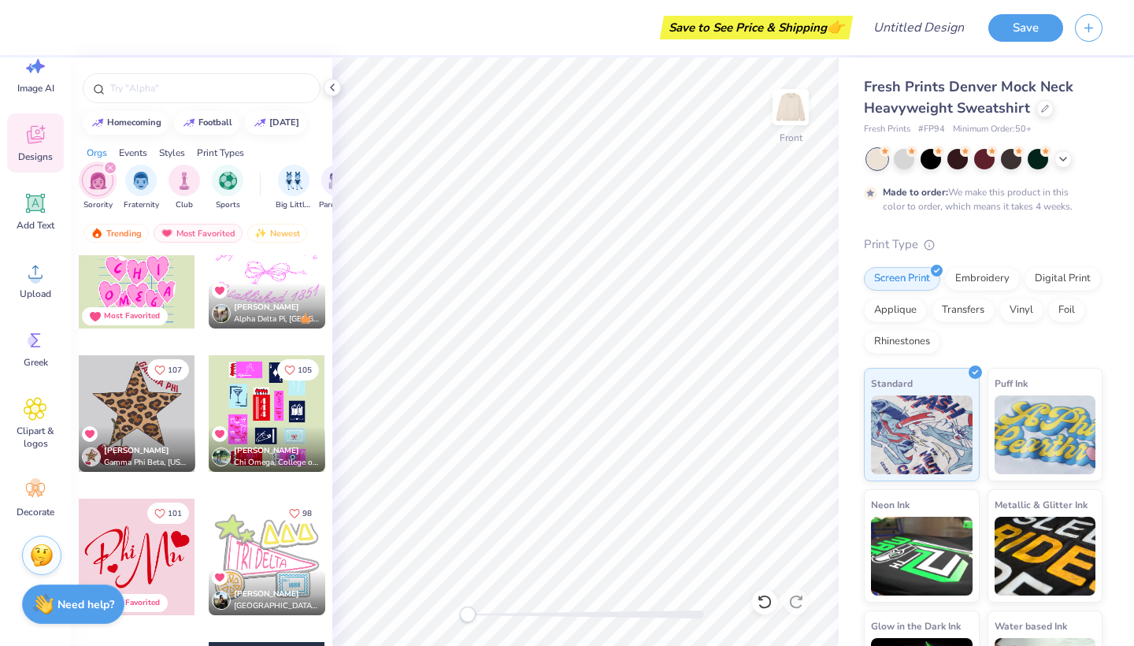
scroll to position [1634, 0]
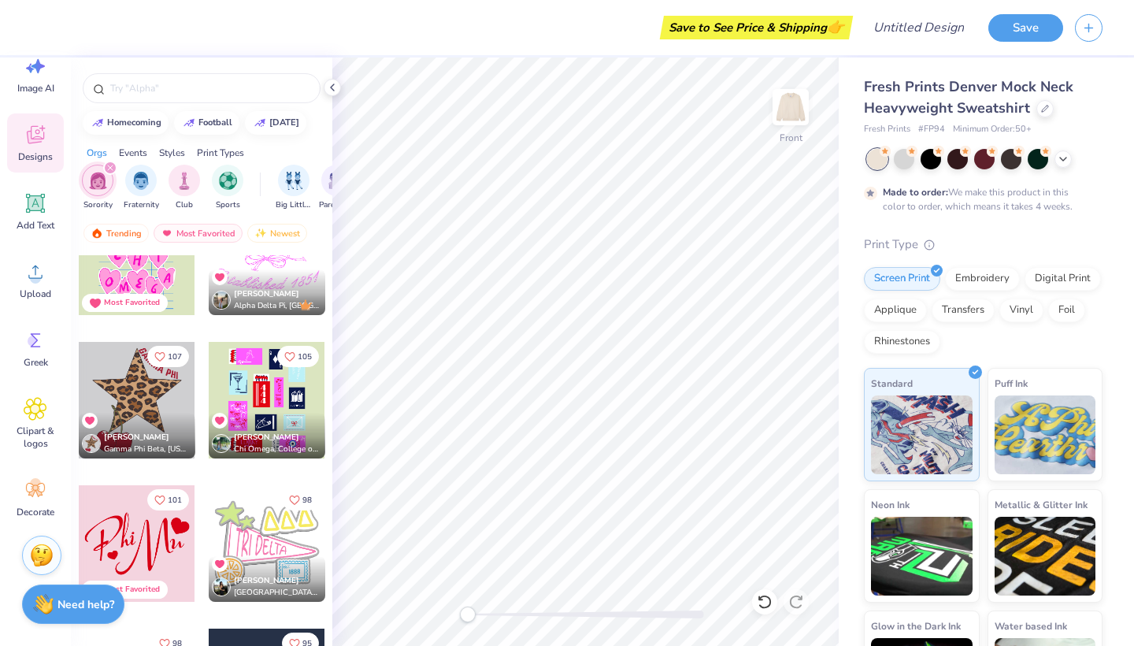
click at [135, 390] on div at bounding box center [137, 400] width 117 height 117
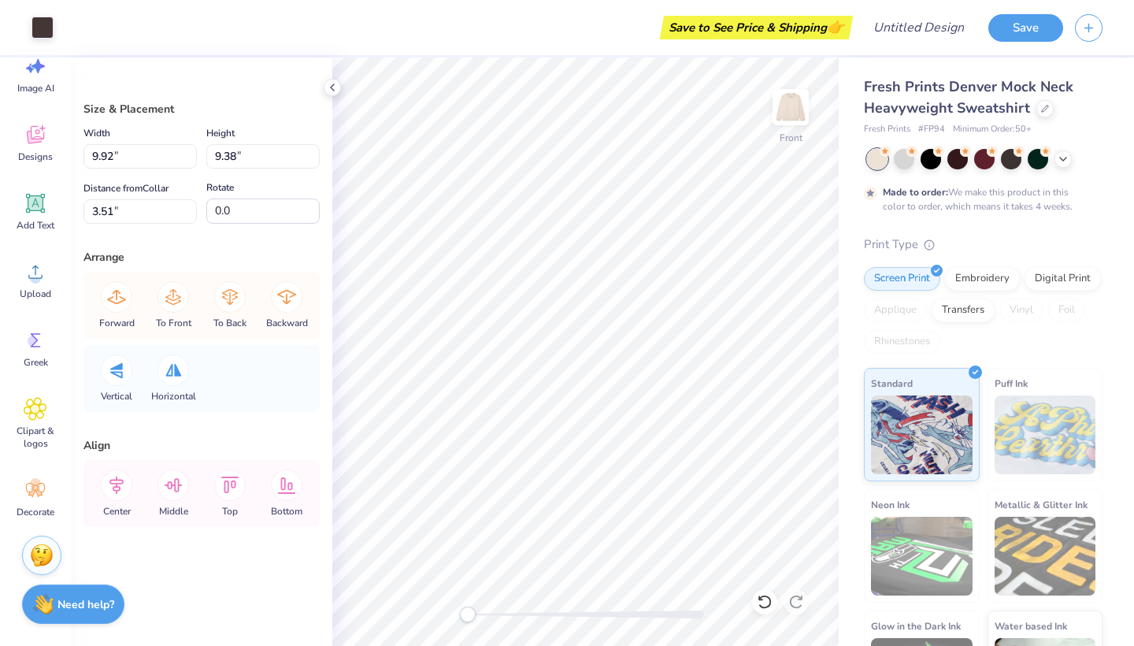
type input "10.21"
type input "9.71"
type input "3.11"
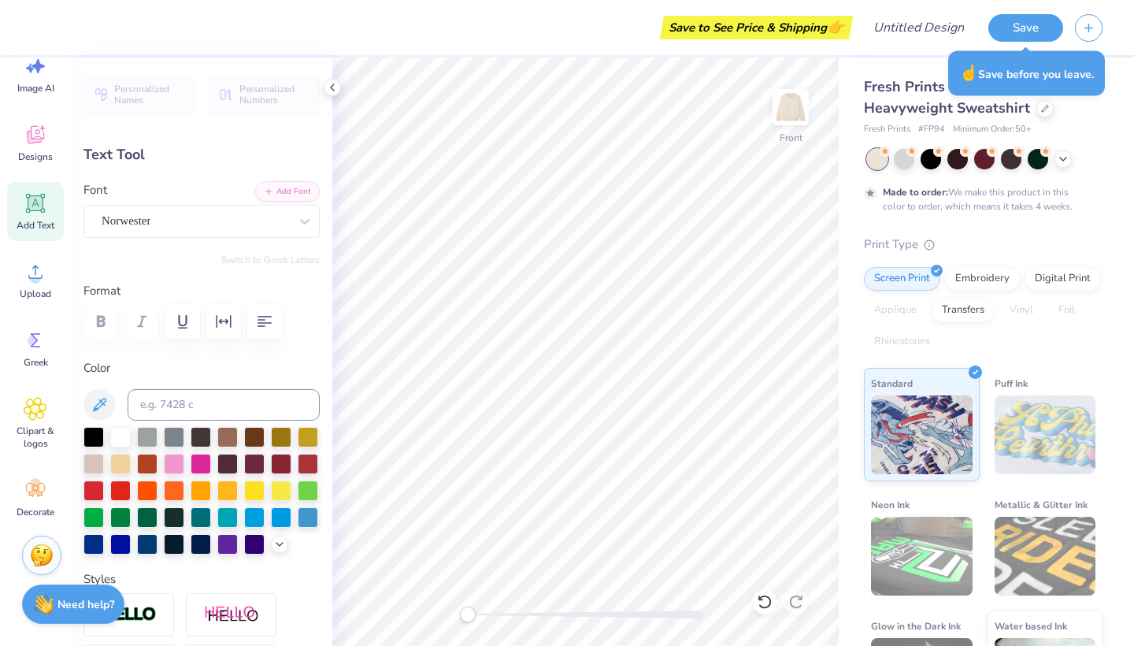
type input "0.0"
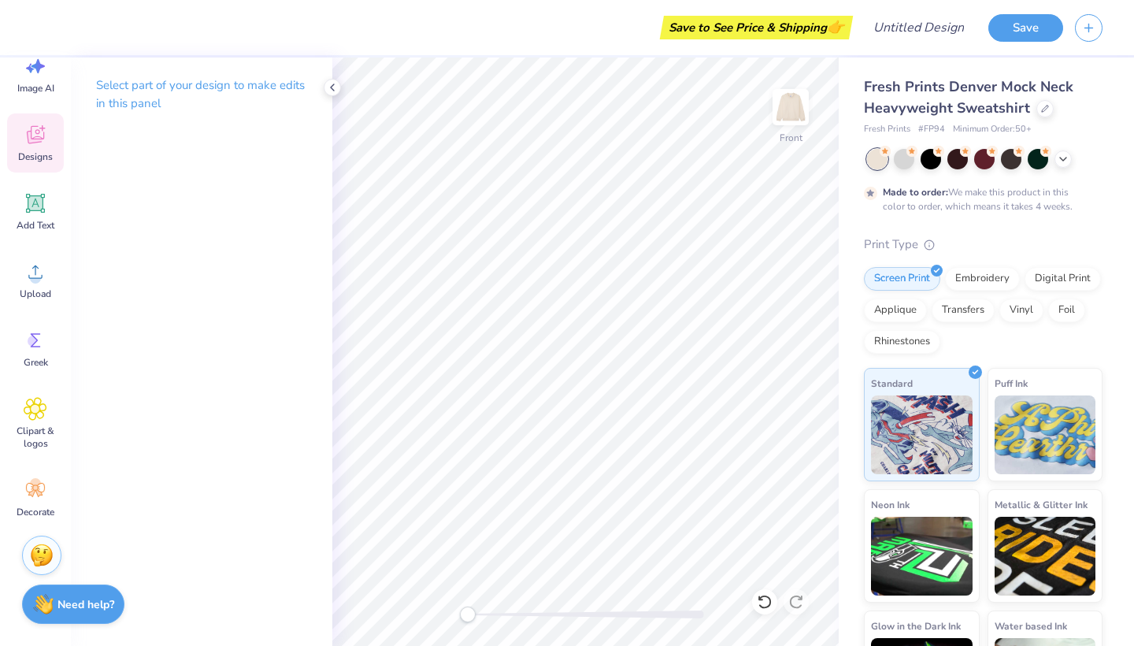
click at [27, 140] on icon at bounding box center [36, 135] width 24 height 24
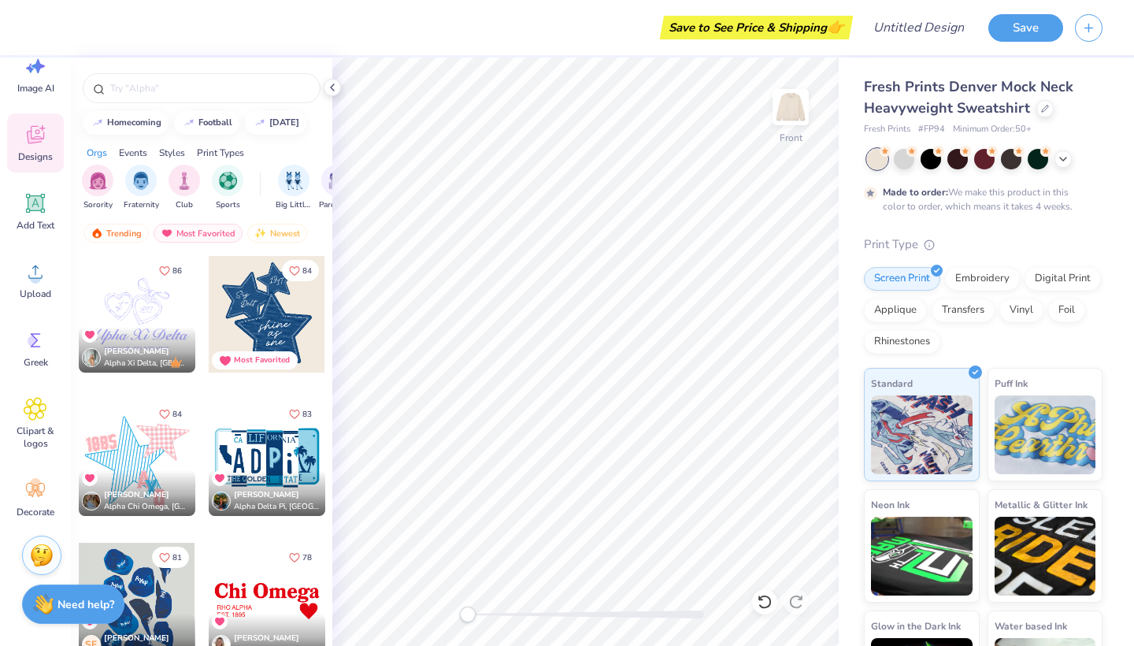
scroll to position [2615, 0]
